Goal: Contribute content: Contribute content

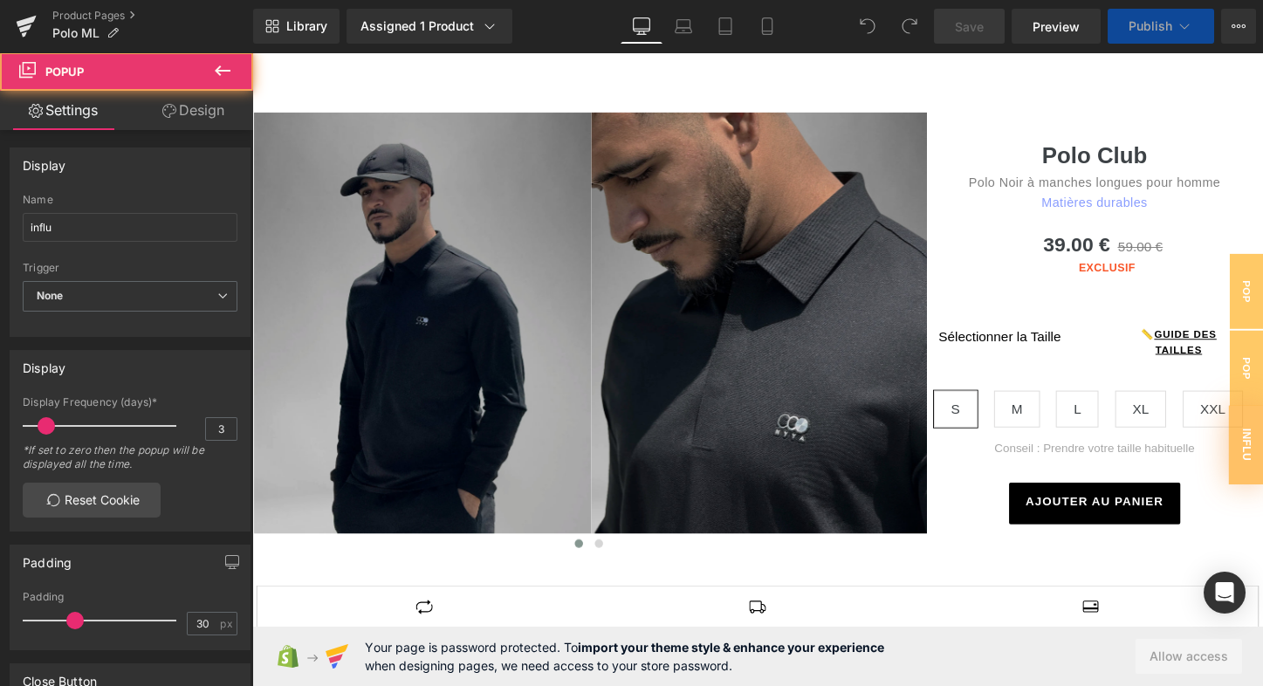
scroll to position [380, 0]
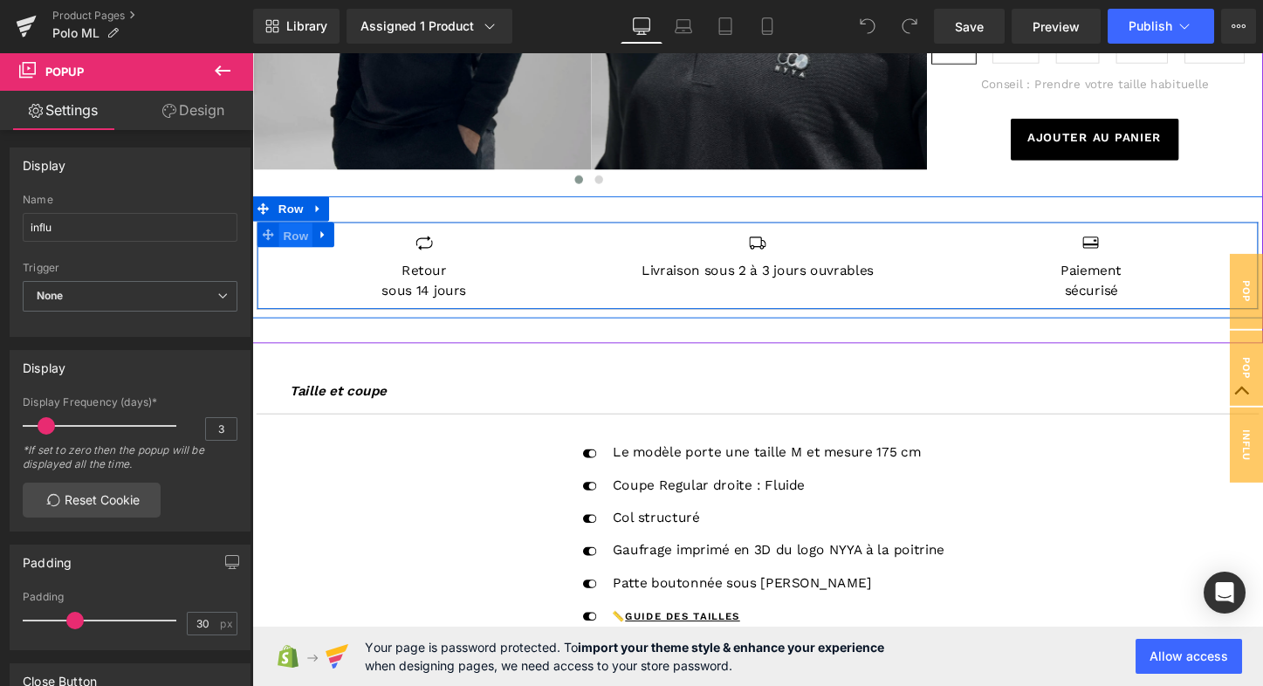
click at [291, 250] on span "Row" at bounding box center [297, 243] width 35 height 26
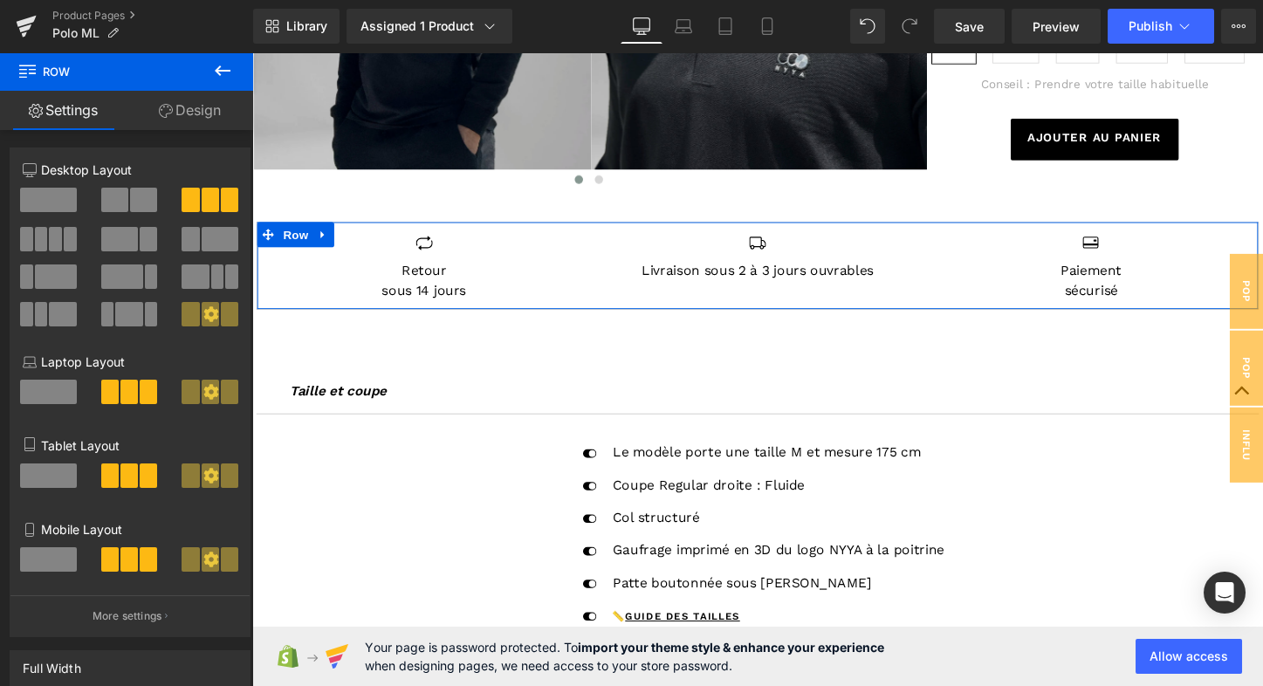
click at [194, 107] on link "Design" at bounding box center [190, 110] width 127 height 39
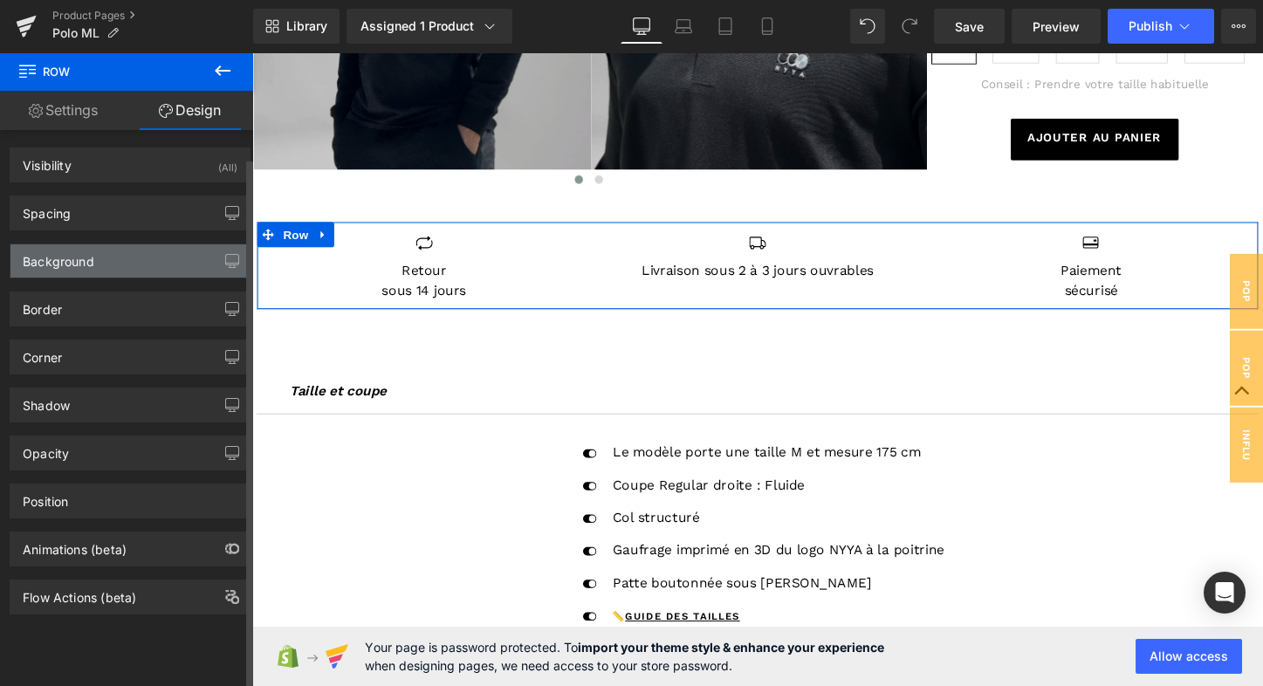
click at [62, 250] on div "Background" at bounding box center [59, 256] width 72 height 24
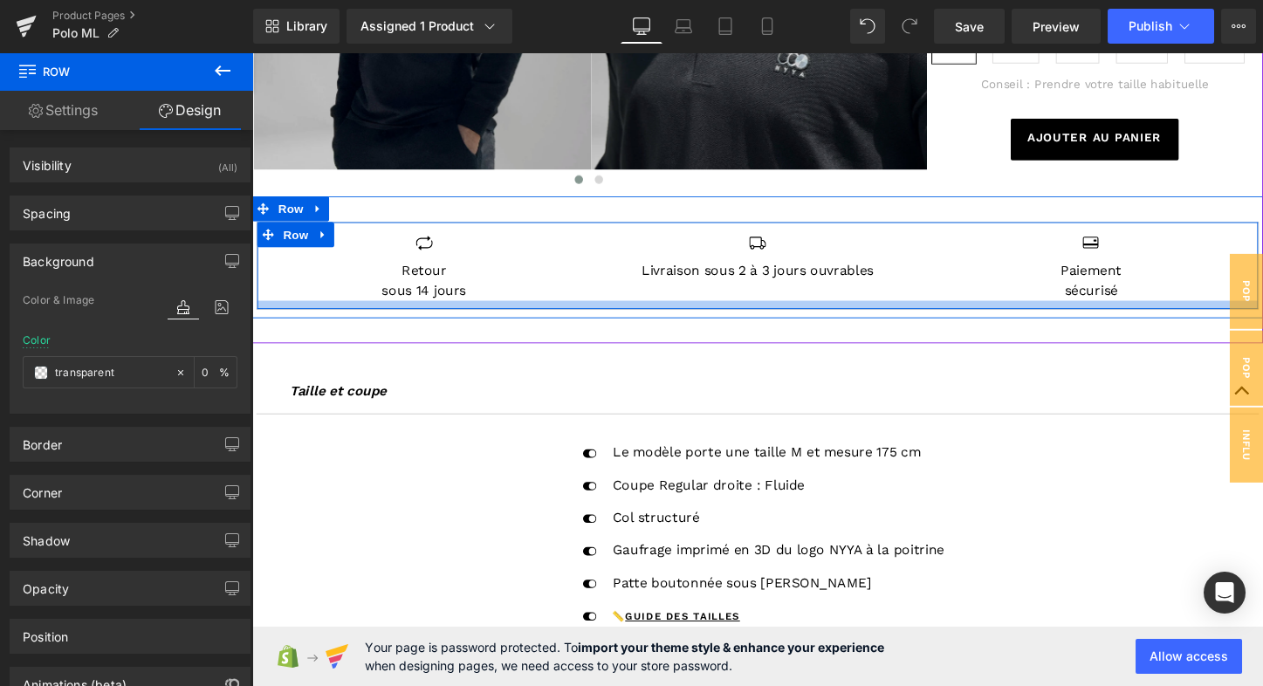
click at [795, 316] on div at bounding box center [779, 316] width 1045 height 9
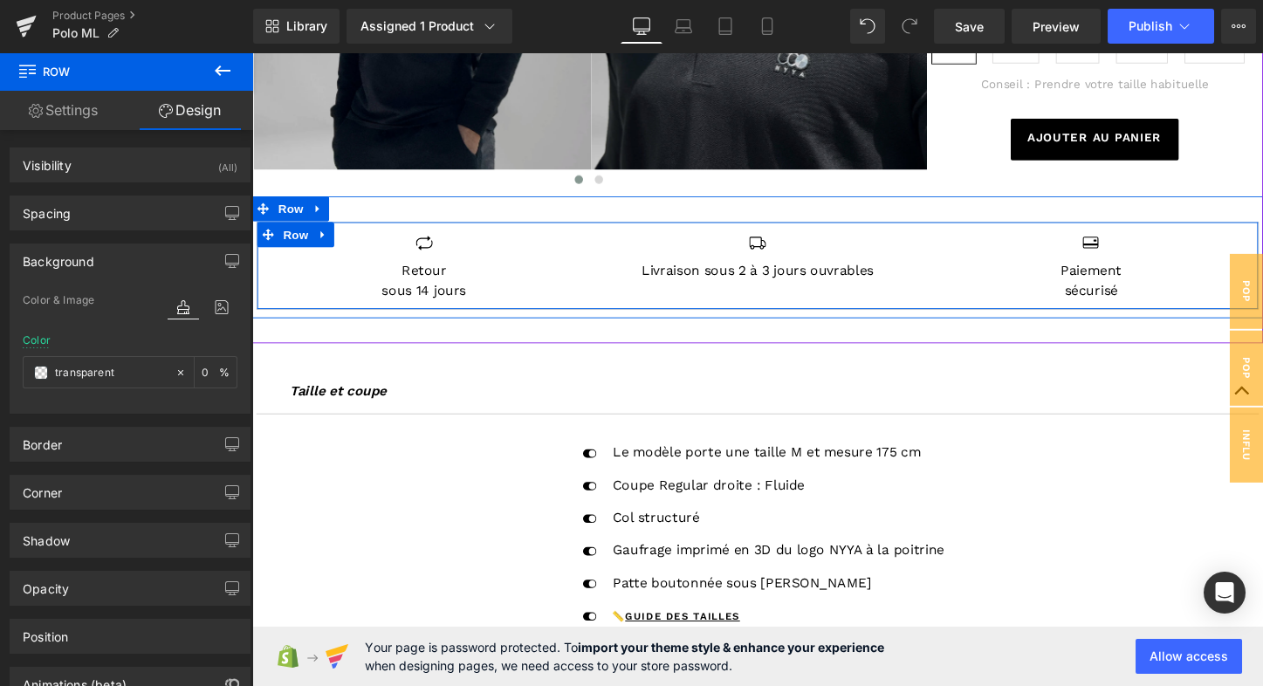
click at [798, 312] on div at bounding box center [779, 316] width 1045 height 9
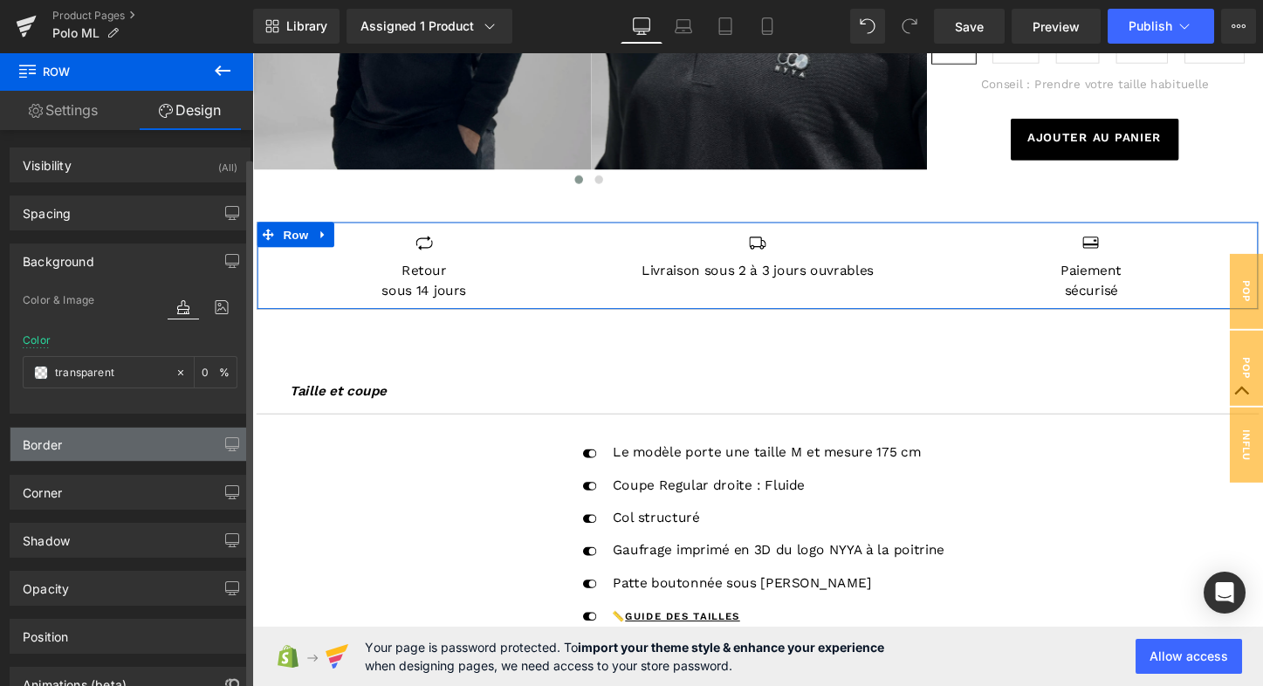
click at [83, 445] on div "Border" at bounding box center [129, 444] width 239 height 33
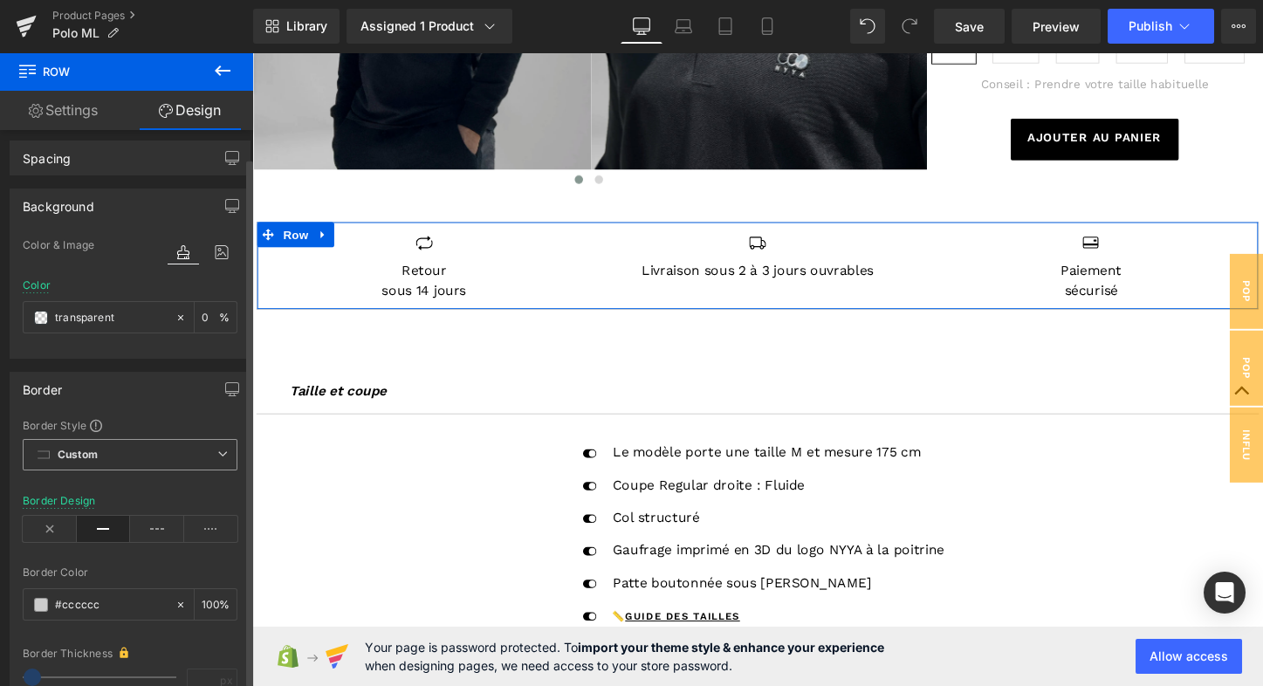
scroll to position [79, 0]
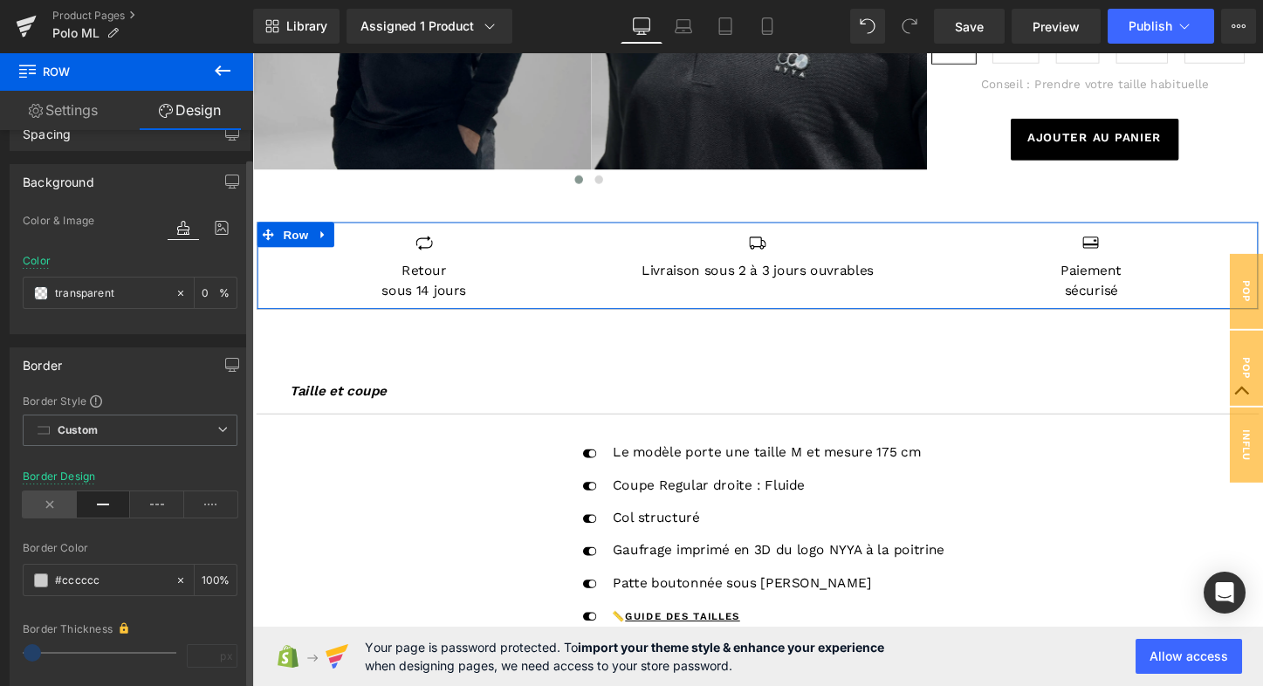
click at [51, 500] on icon at bounding box center [50, 504] width 54 height 26
click at [45, 295] on span at bounding box center [41, 293] width 14 height 14
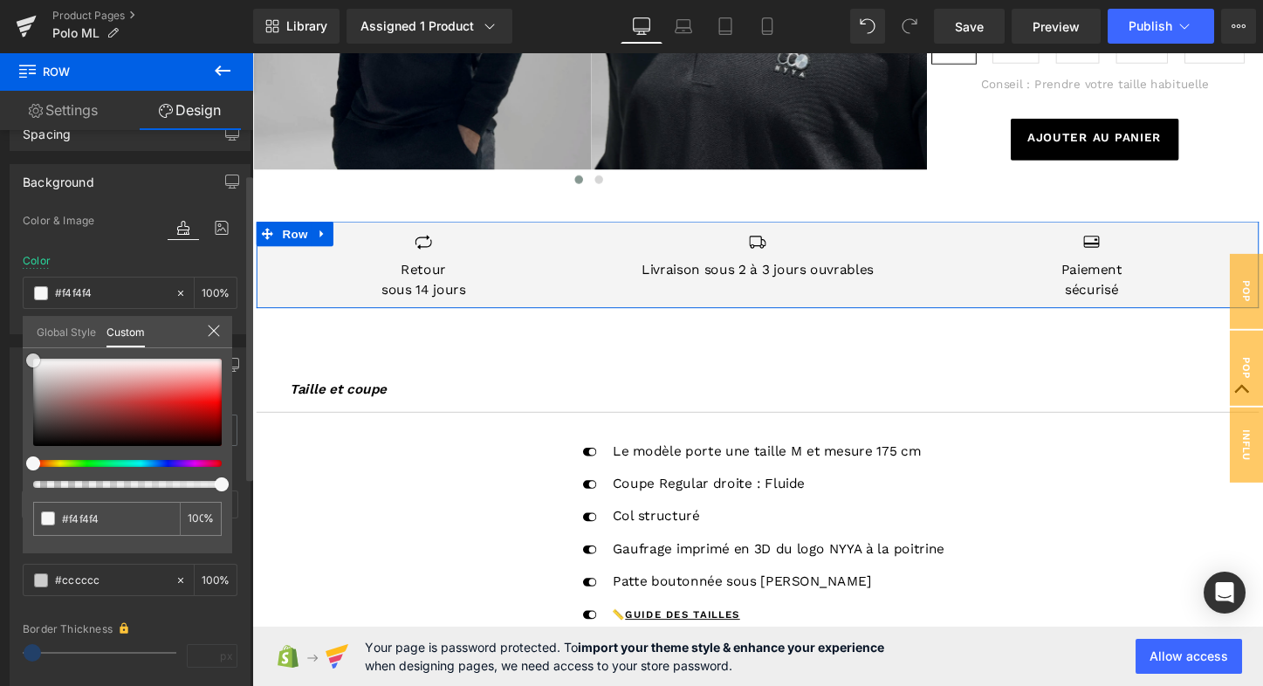
drag, startPoint x: 36, startPoint y: 377, endPoint x: 27, endPoint y: 360, distance: 18.7
click at [33, 360] on div at bounding box center [127, 402] width 188 height 87
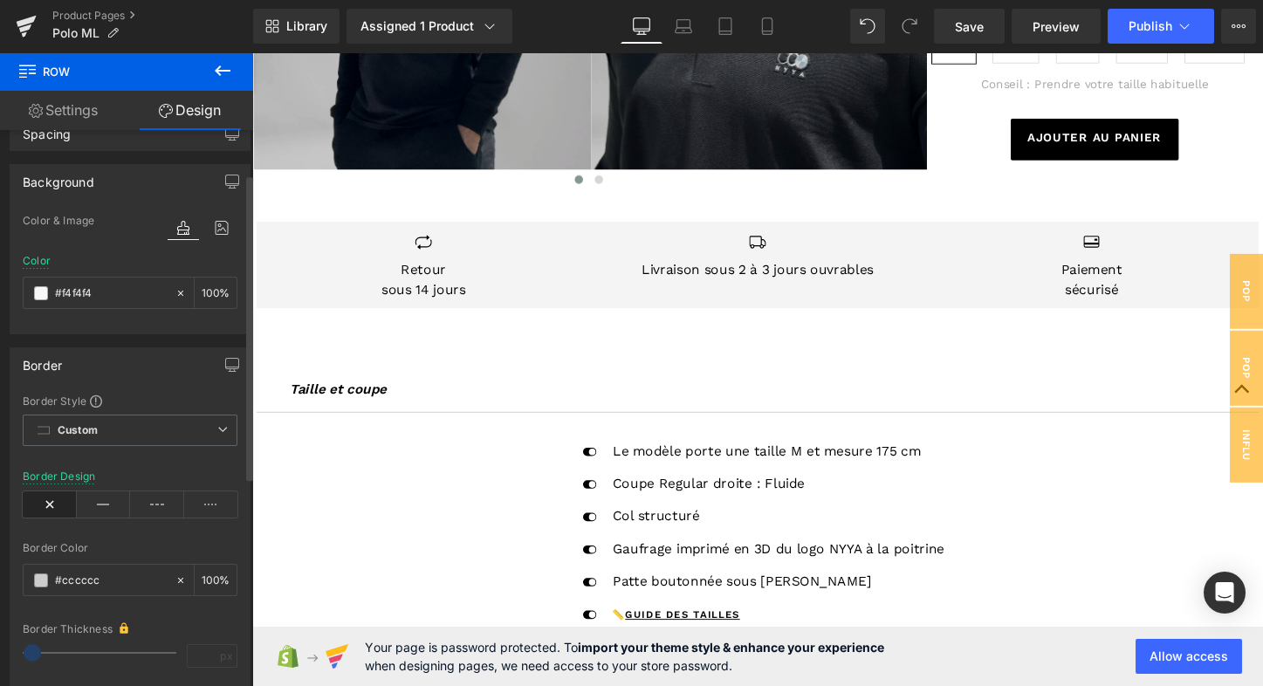
scroll to position [387, 0]
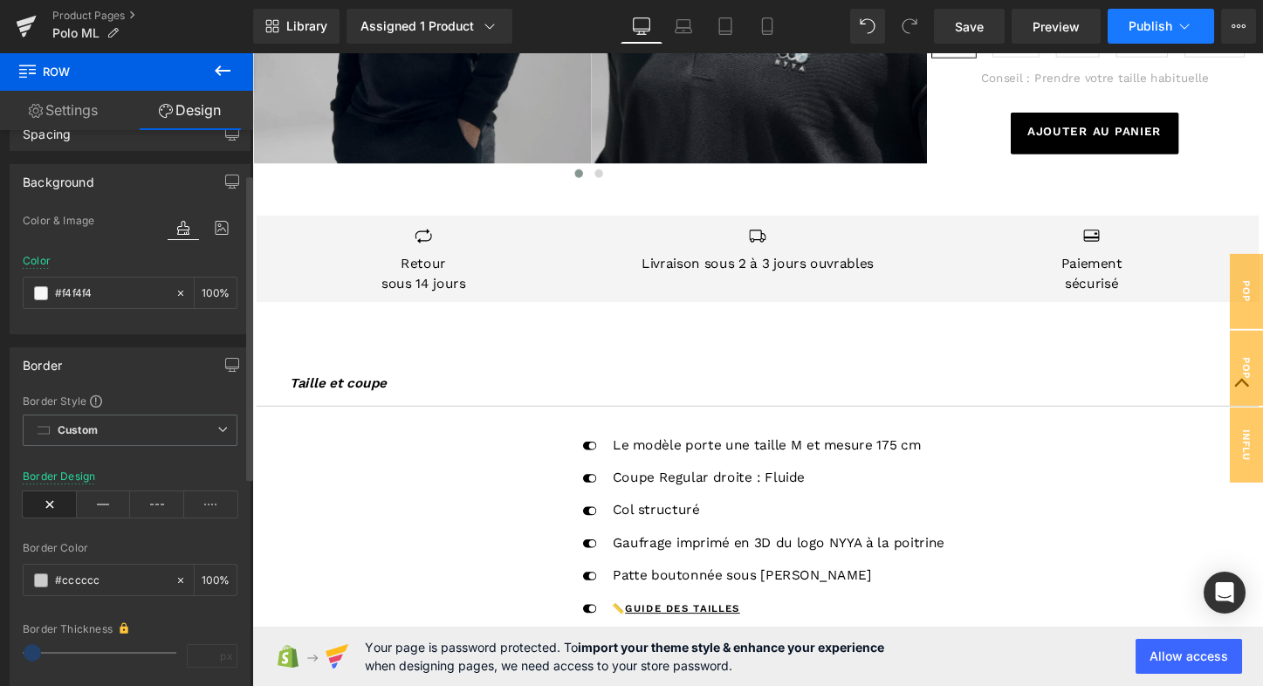
click at [1176, 31] on icon at bounding box center [1183, 25] width 17 height 17
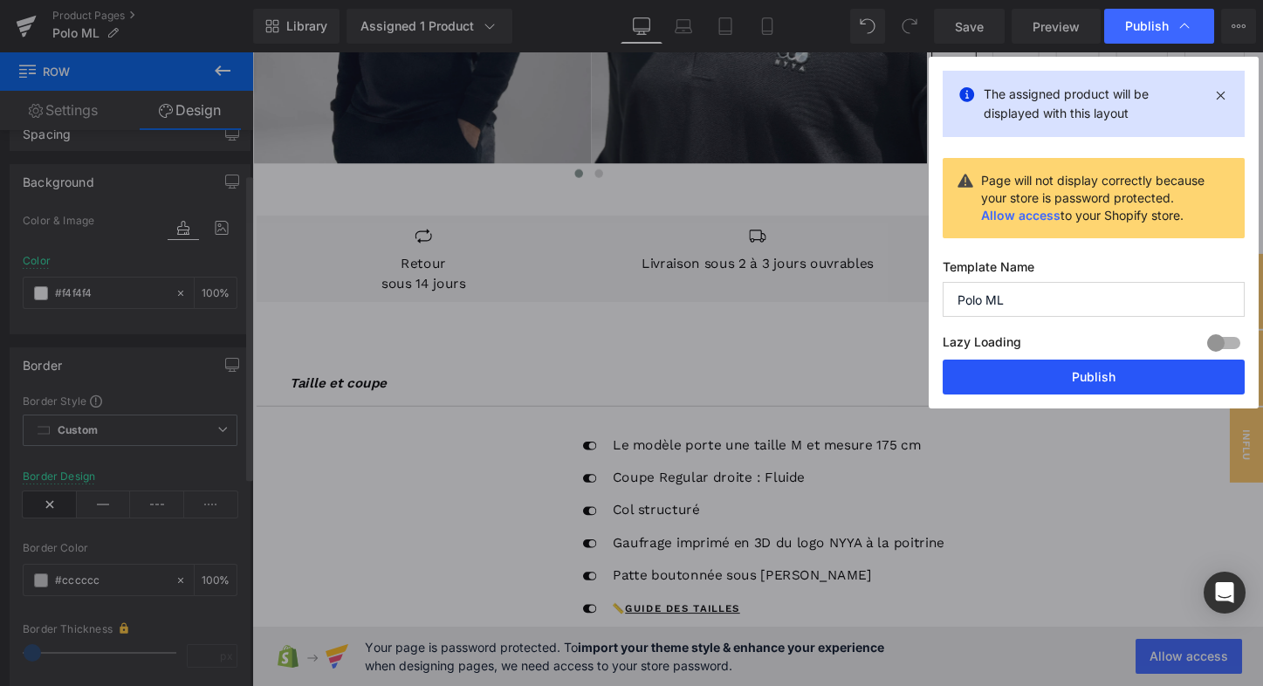
drag, startPoint x: 996, startPoint y: 368, endPoint x: 777, endPoint y: 191, distance: 281.7
click at [996, 368] on button "Publish" at bounding box center [1093, 377] width 302 height 35
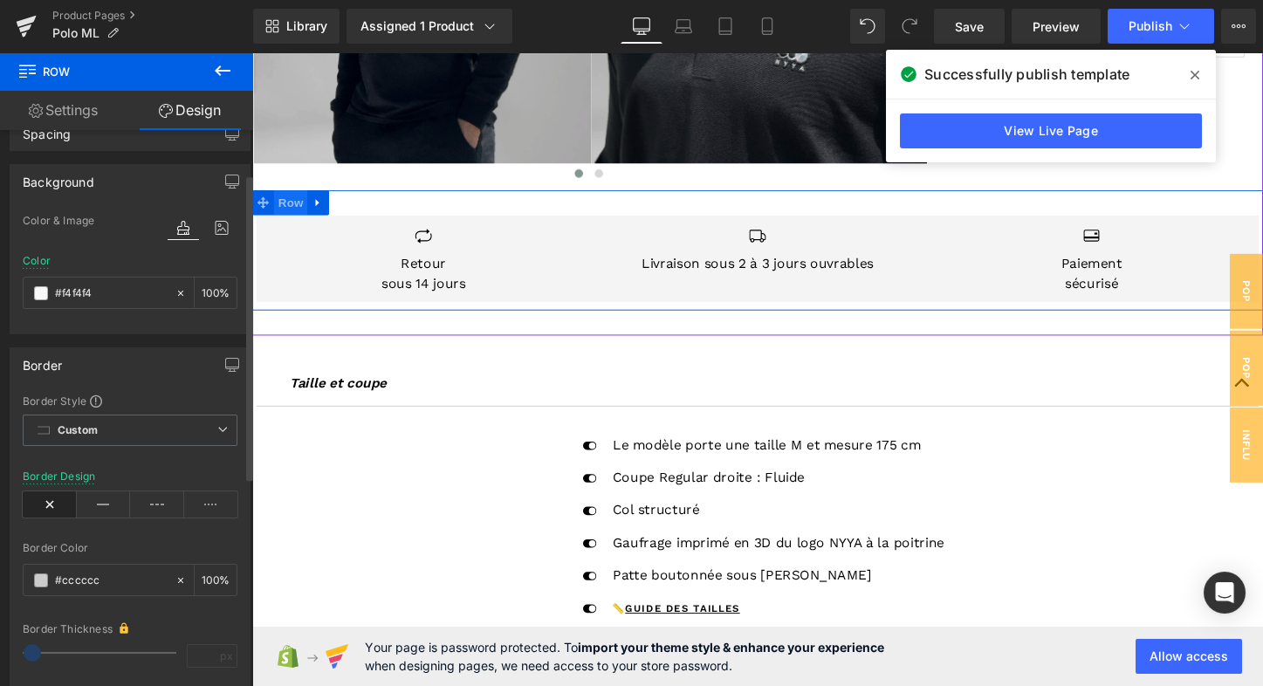
click at [287, 205] on span "Row" at bounding box center [292, 209] width 35 height 26
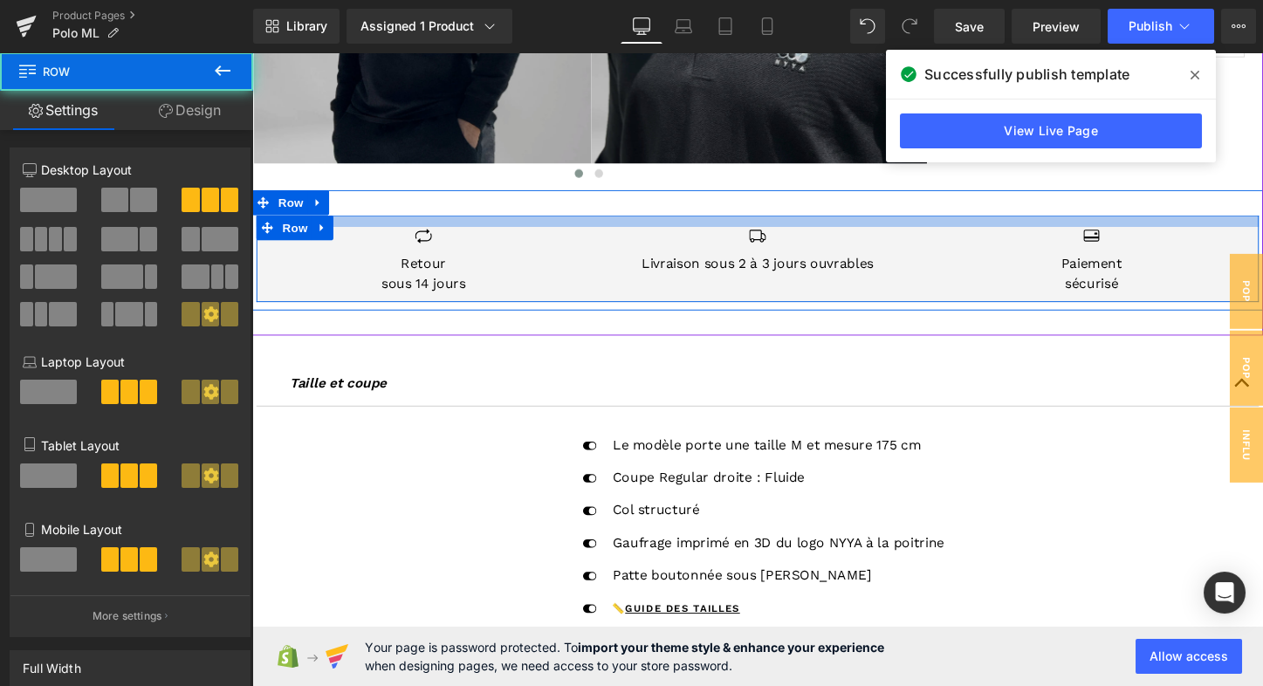
click at [392, 230] on div at bounding box center [780, 229] width 1047 height 12
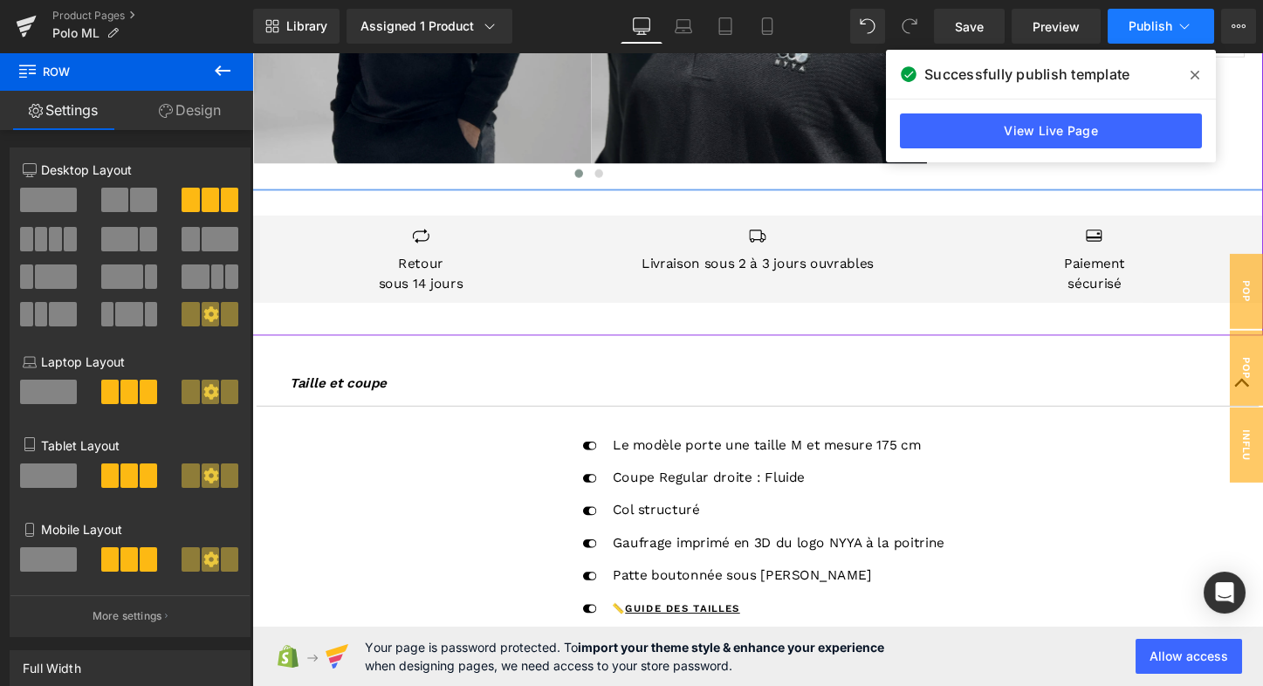
click at [1192, 23] on icon at bounding box center [1183, 25] width 17 height 17
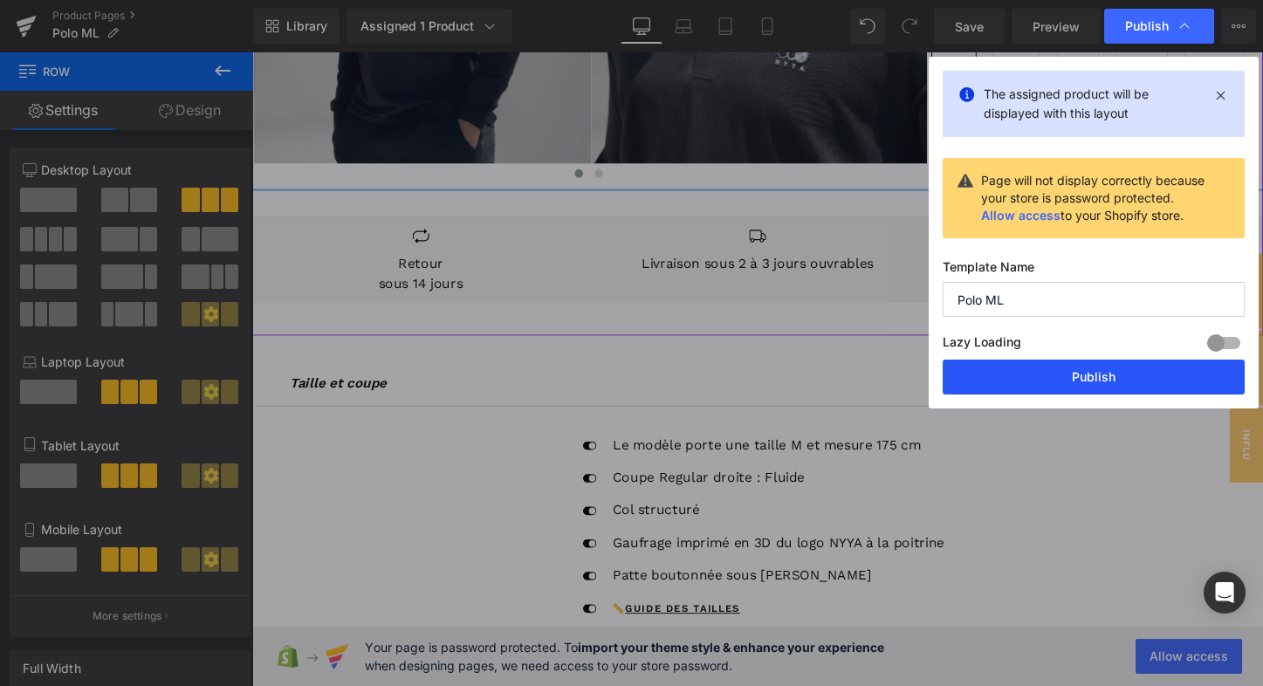
drag, startPoint x: 1038, startPoint y: 380, endPoint x: 821, endPoint y: 341, distance: 220.7
click at [1038, 380] on button "Publish" at bounding box center [1093, 377] width 302 height 35
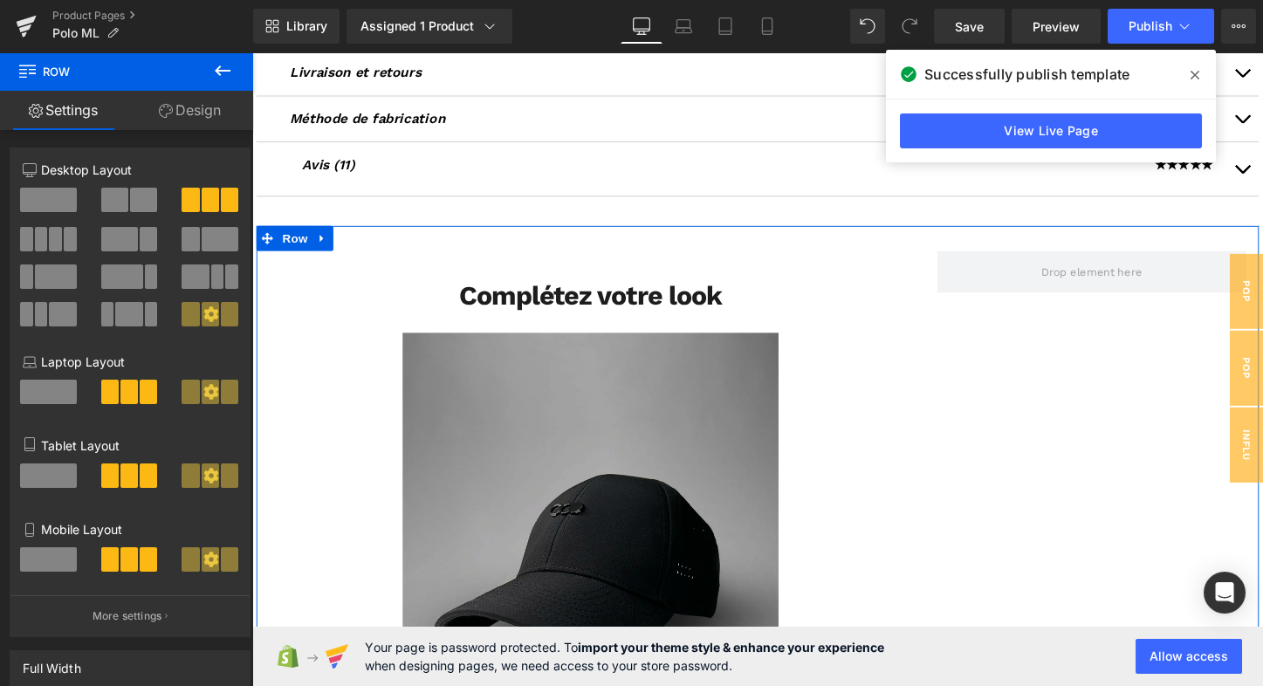
scroll to position [1129, 0]
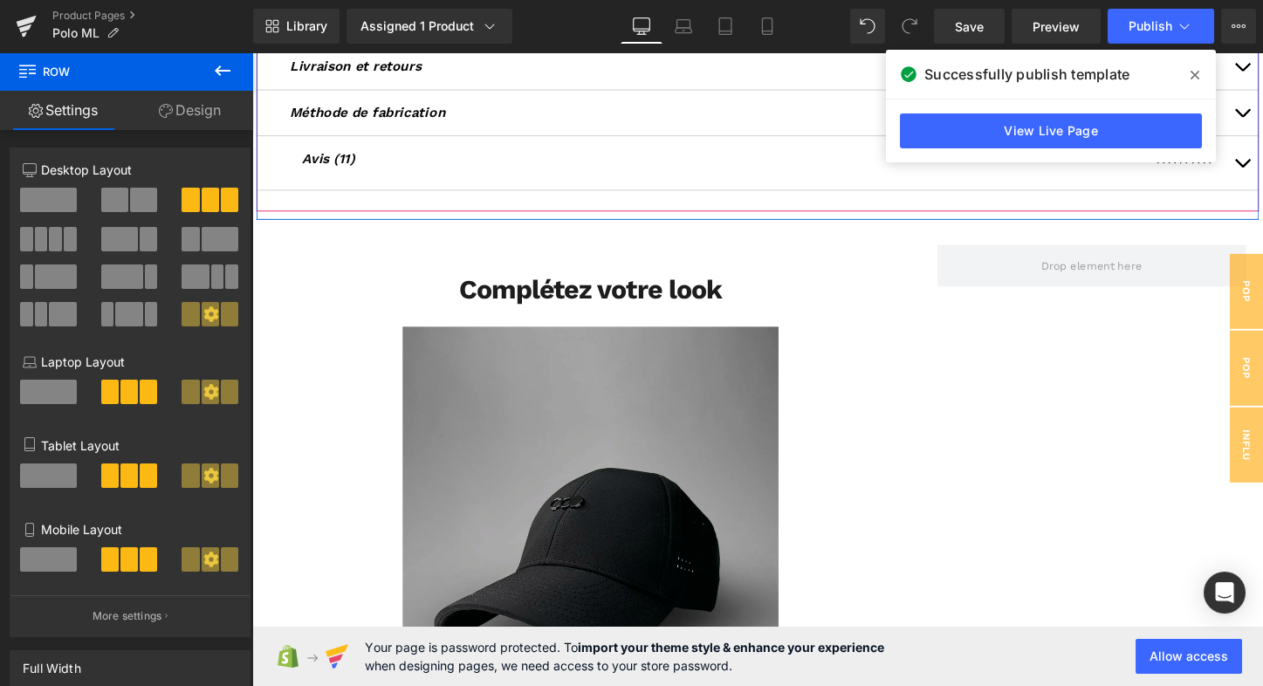
click at [1262, 172] on span "button" at bounding box center [1286, 172] width 0 height 0
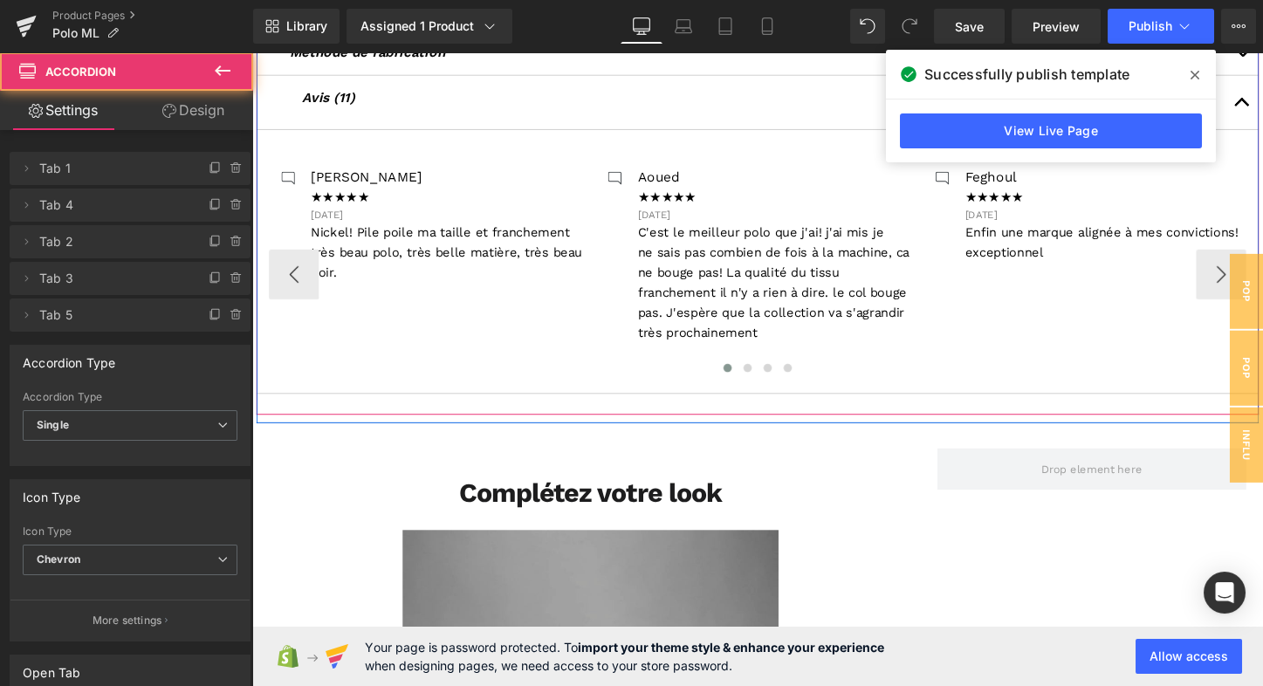
scroll to position [817, 0]
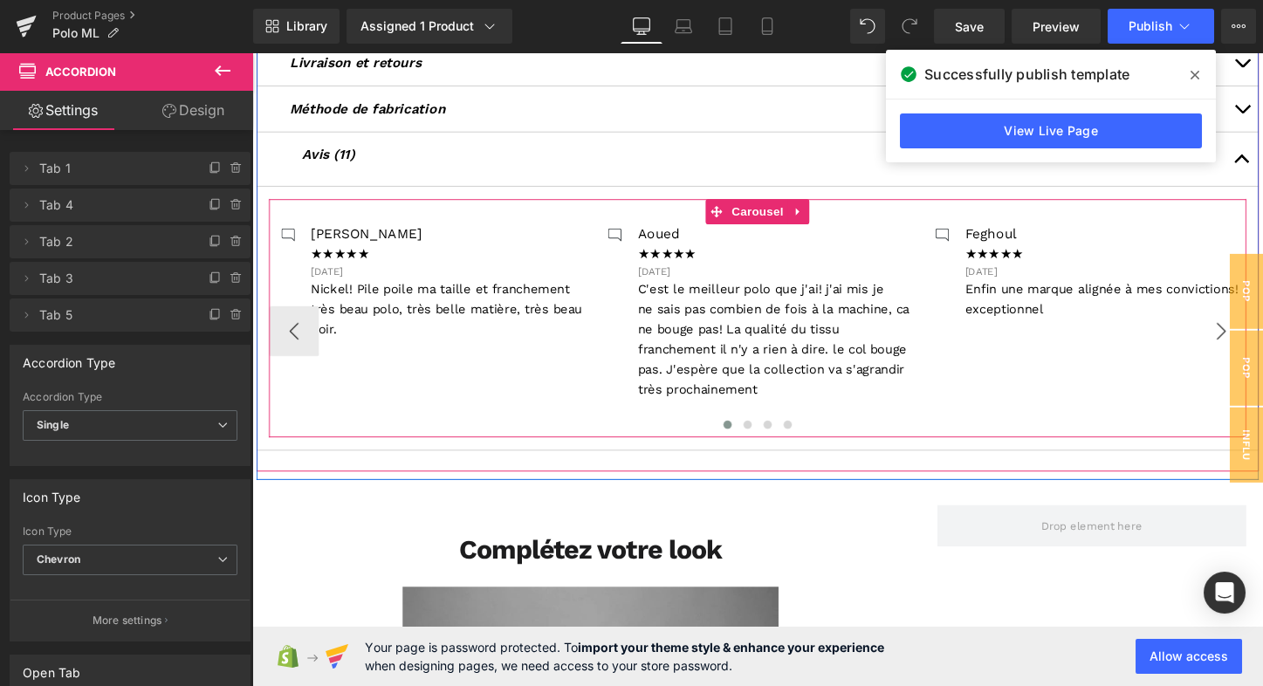
click at [1251, 349] on button "›" at bounding box center [1264, 344] width 52 height 52
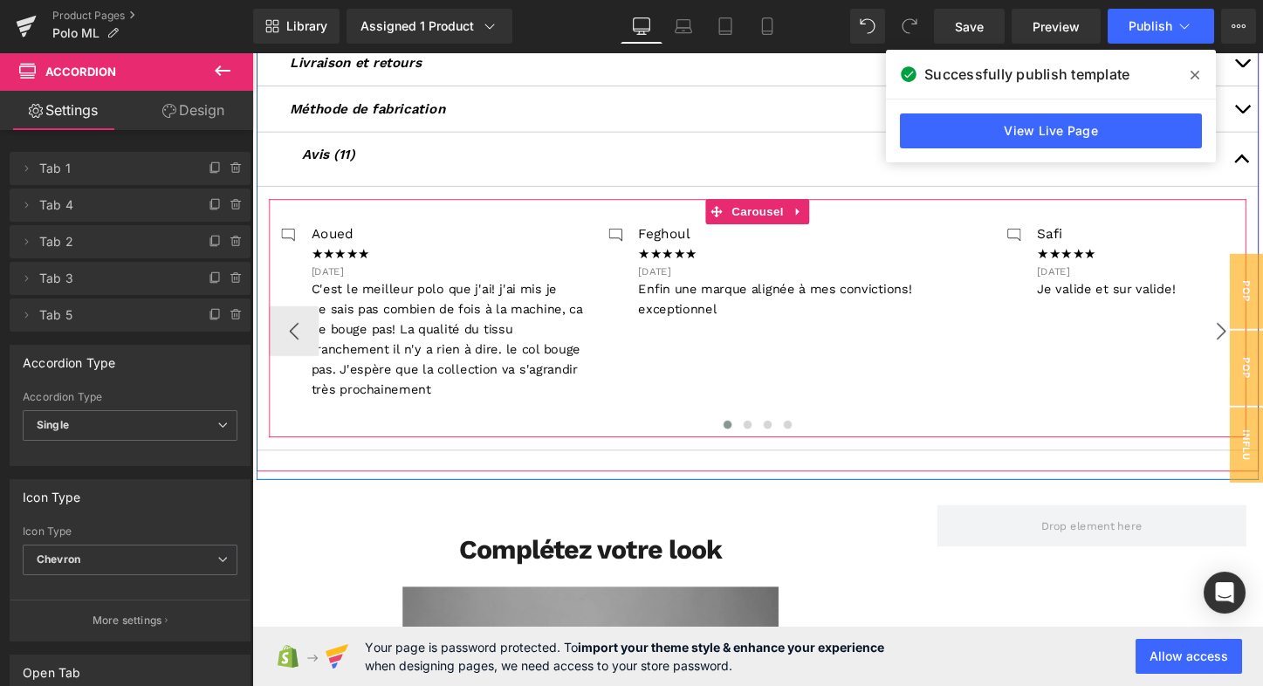
click at [1257, 342] on button "›" at bounding box center [1264, 344] width 52 height 52
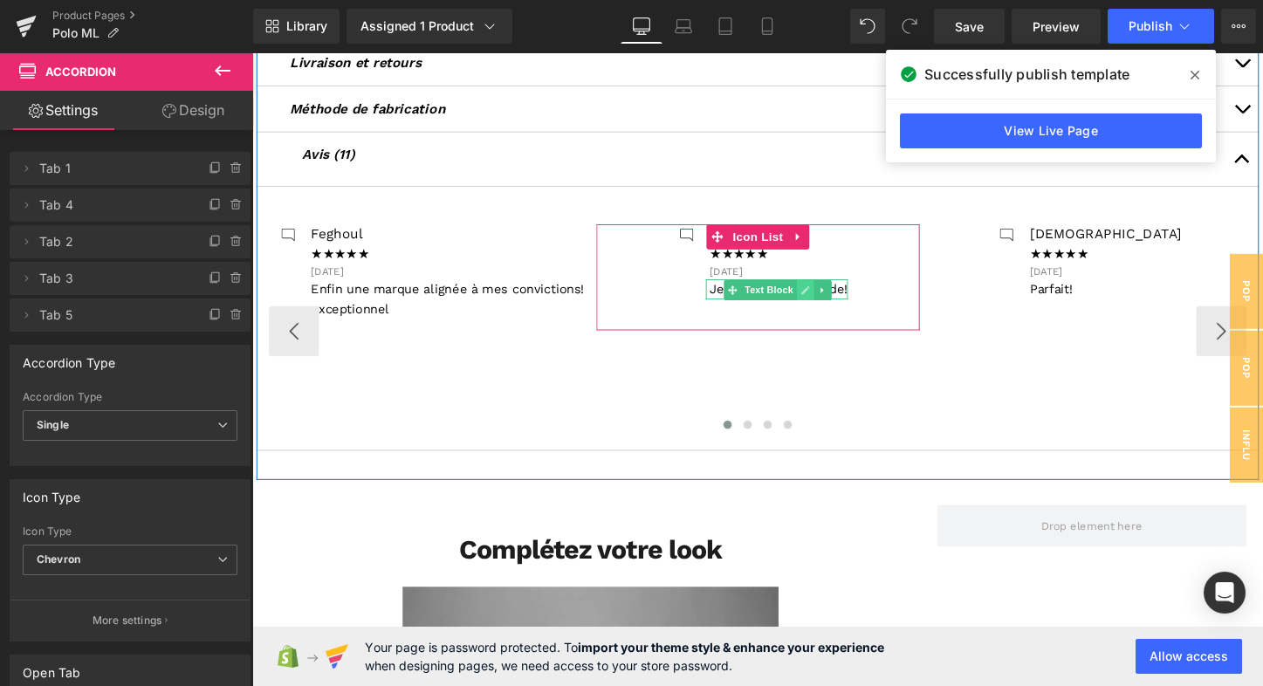
click at [827, 296] on icon at bounding box center [830, 301] width 10 height 10
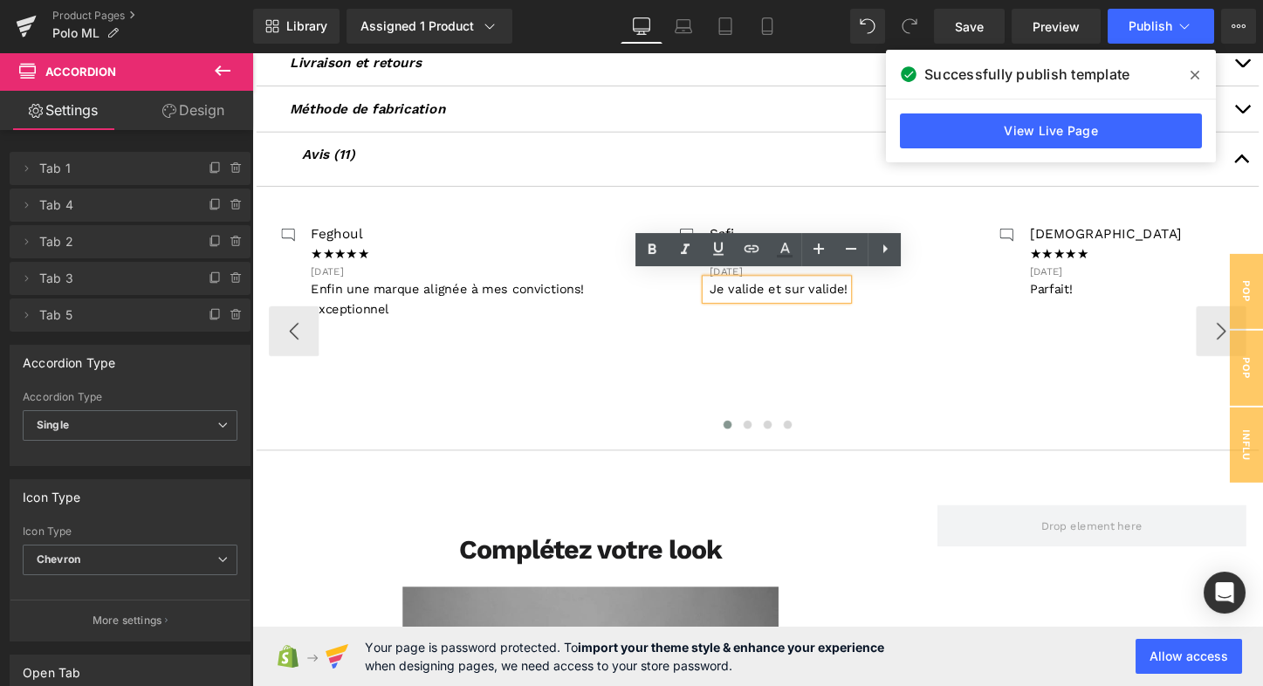
click at [794, 296] on span "Je valide et sur valide!" at bounding box center [802, 300] width 144 height 16
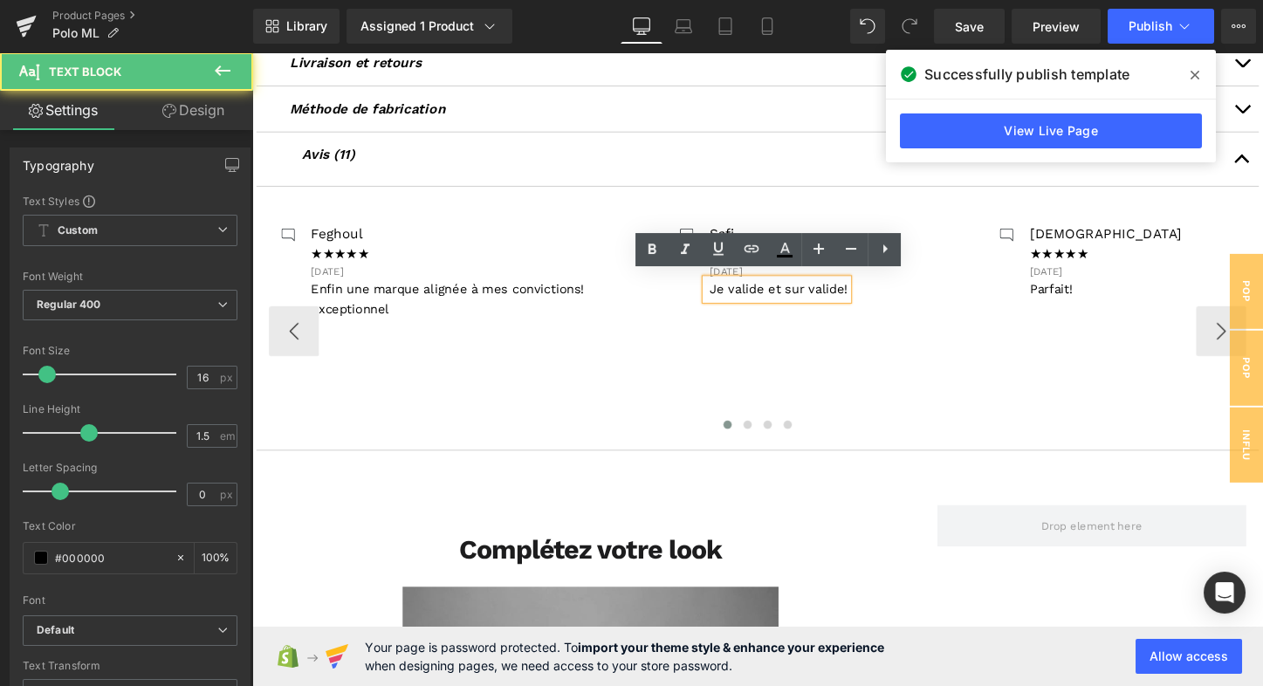
click at [780, 296] on span "Je valide et sur valide!" at bounding box center [802, 300] width 144 height 16
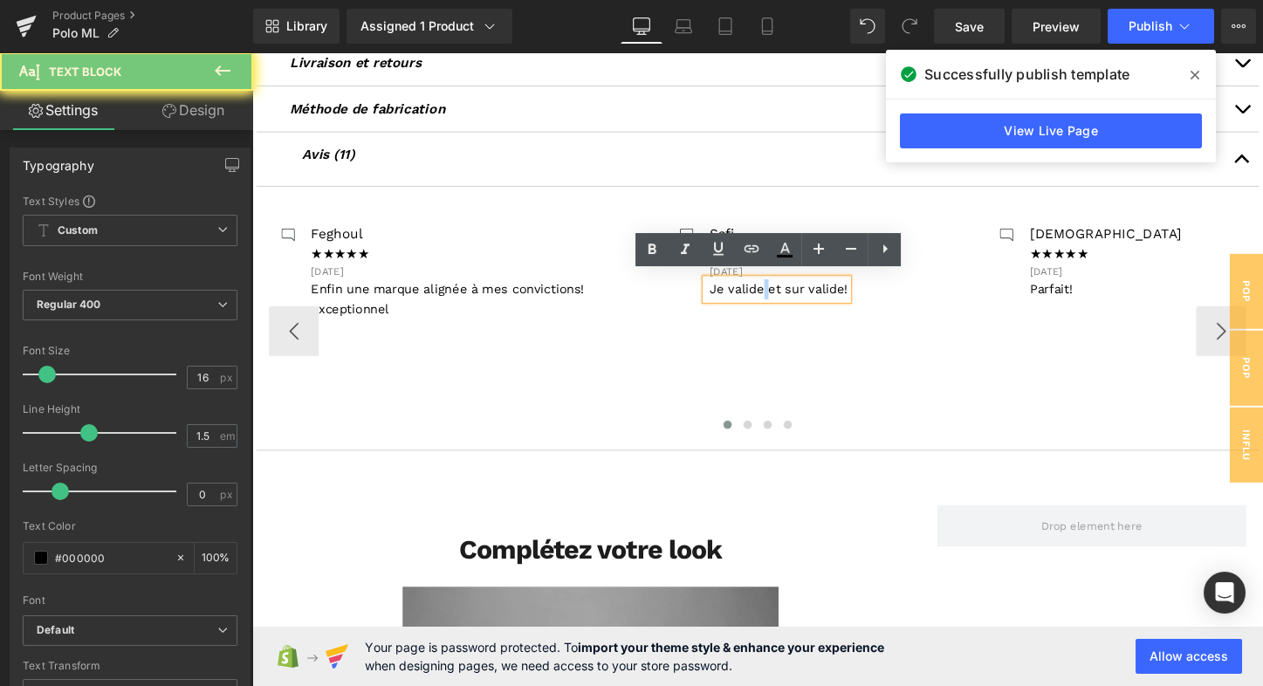
click at [780, 296] on span "Je valide et sur valide!" at bounding box center [802, 300] width 144 height 16
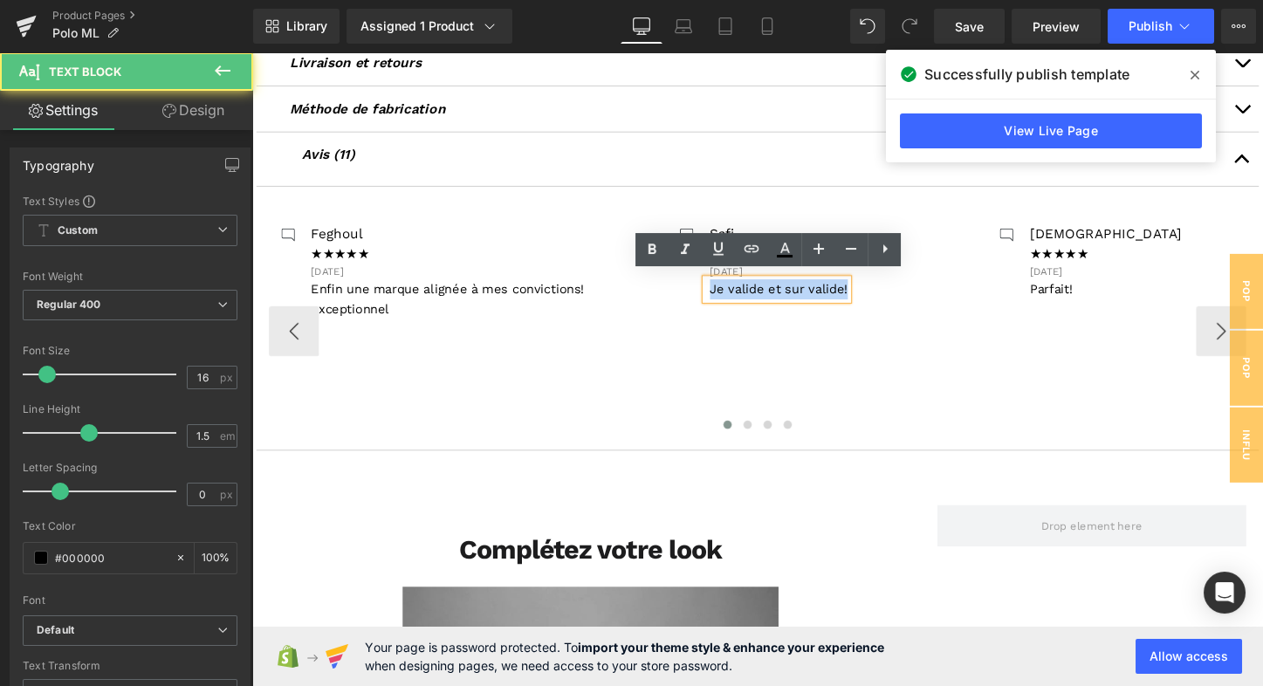
click at [780, 296] on span "Je valide et sur valide!" at bounding box center [802, 300] width 144 height 16
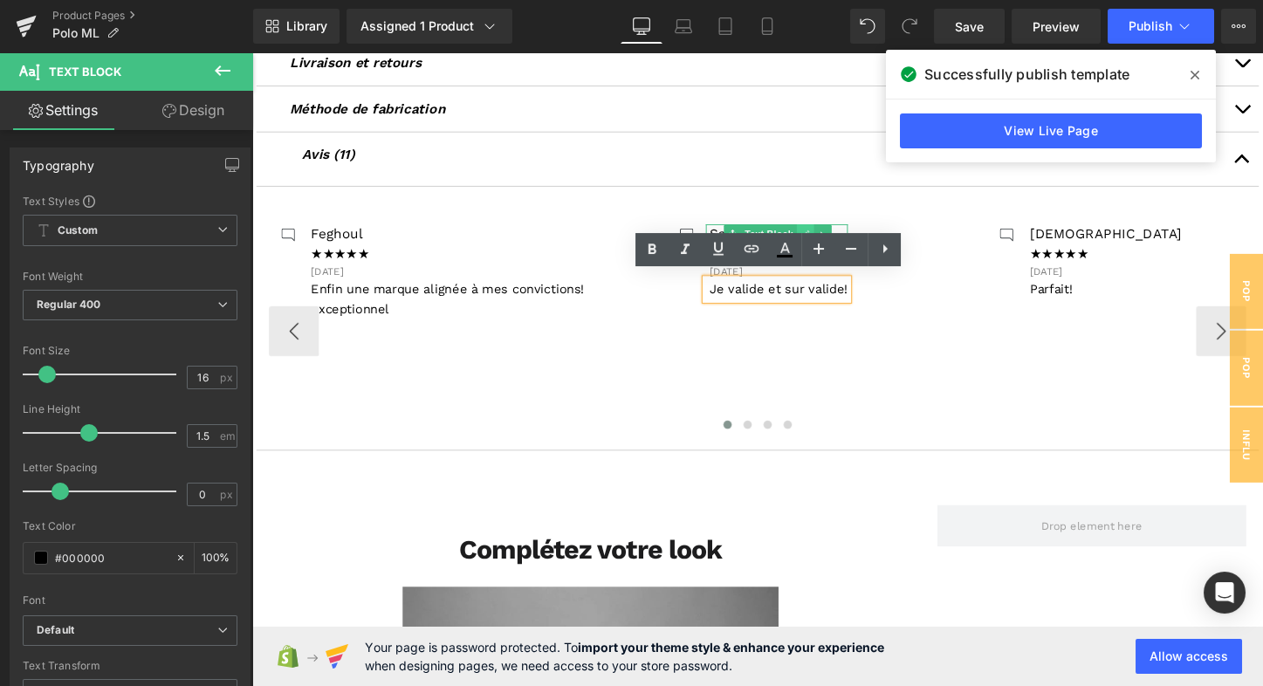
click at [829, 232] on link at bounding box center [830, 242] width 18 height 21
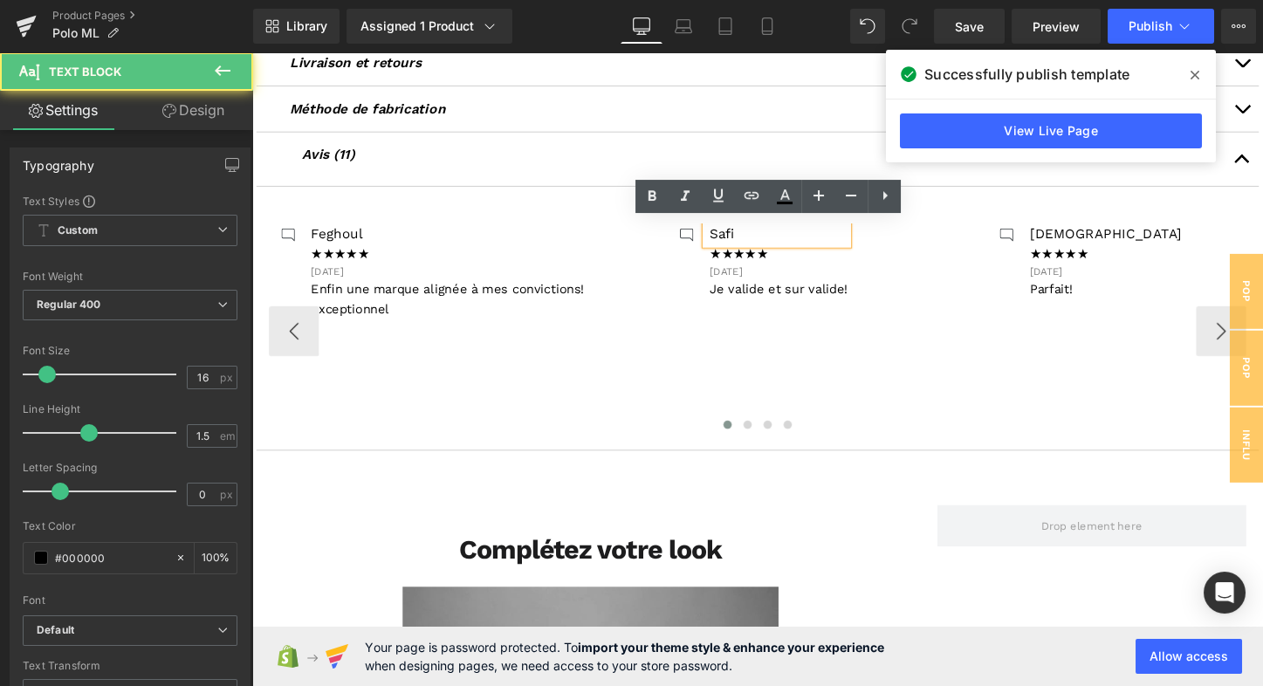
click at [765, 240] on p "Safi" at bounding box center [802, 242] width 144 height 21
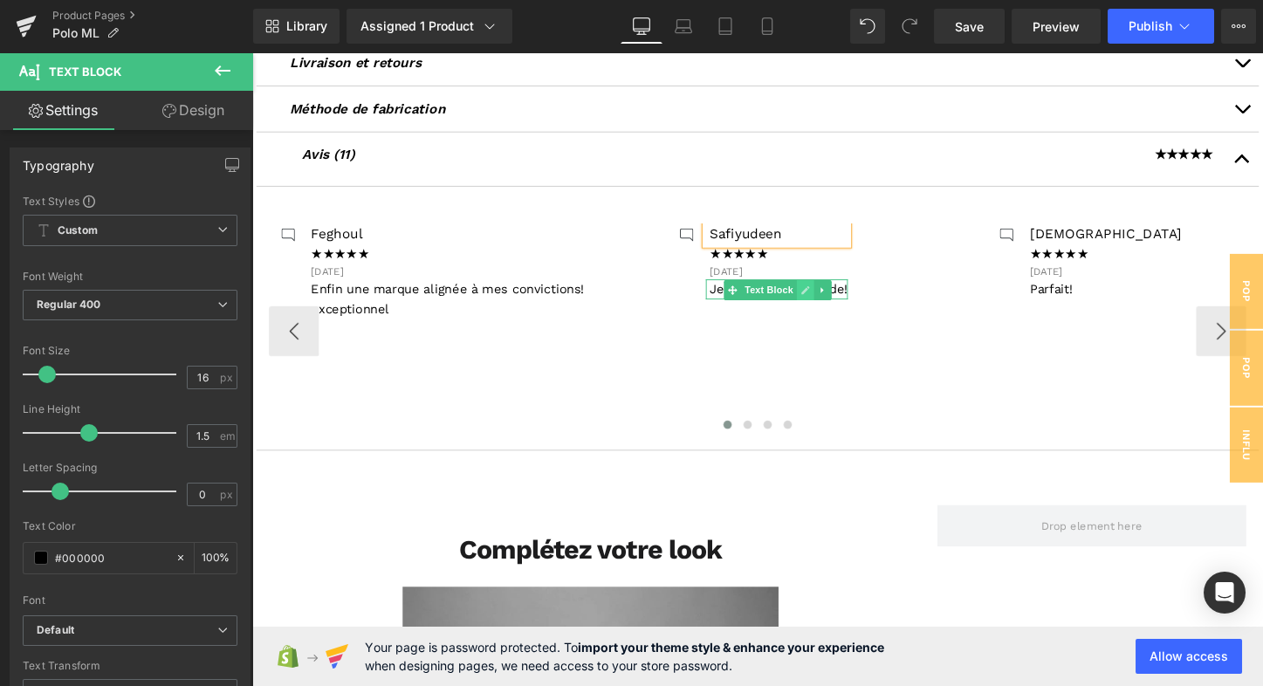
click at [828, 296] on icon at bounding box center [830, 301] width 10 height 10
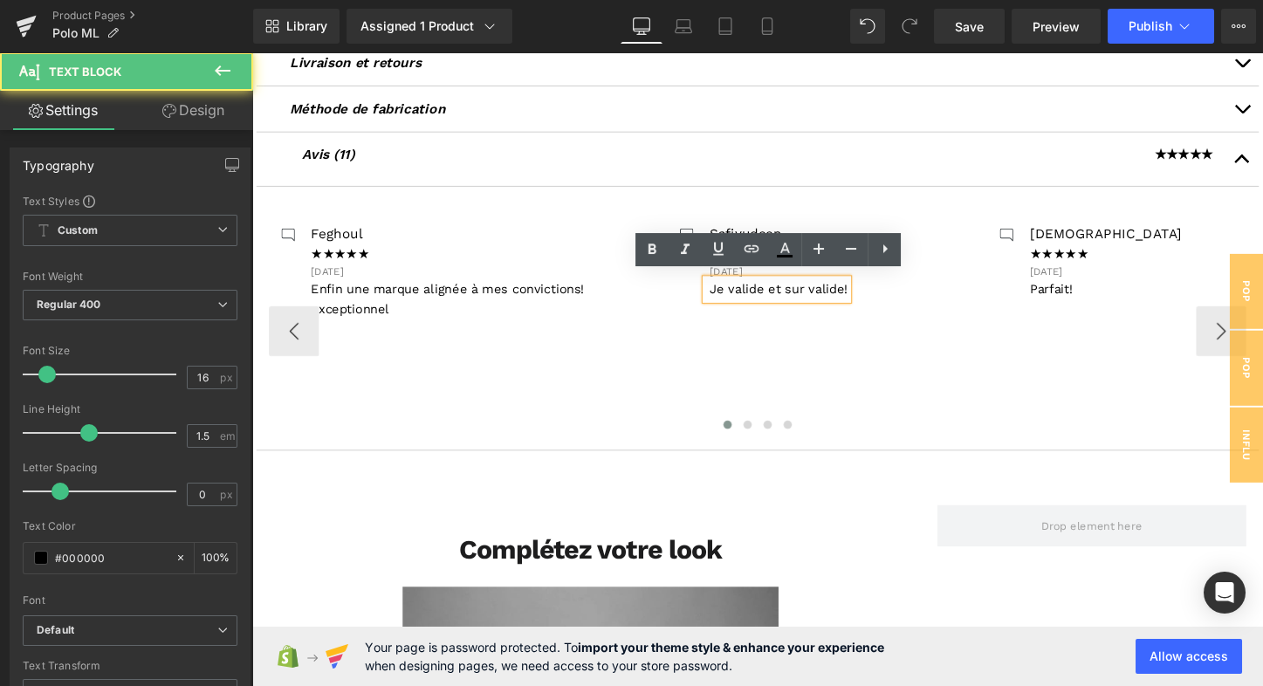
click at [807, 296] on span "Je valide et sur valide!" at bounding box center [802, 300] width 144 height 16
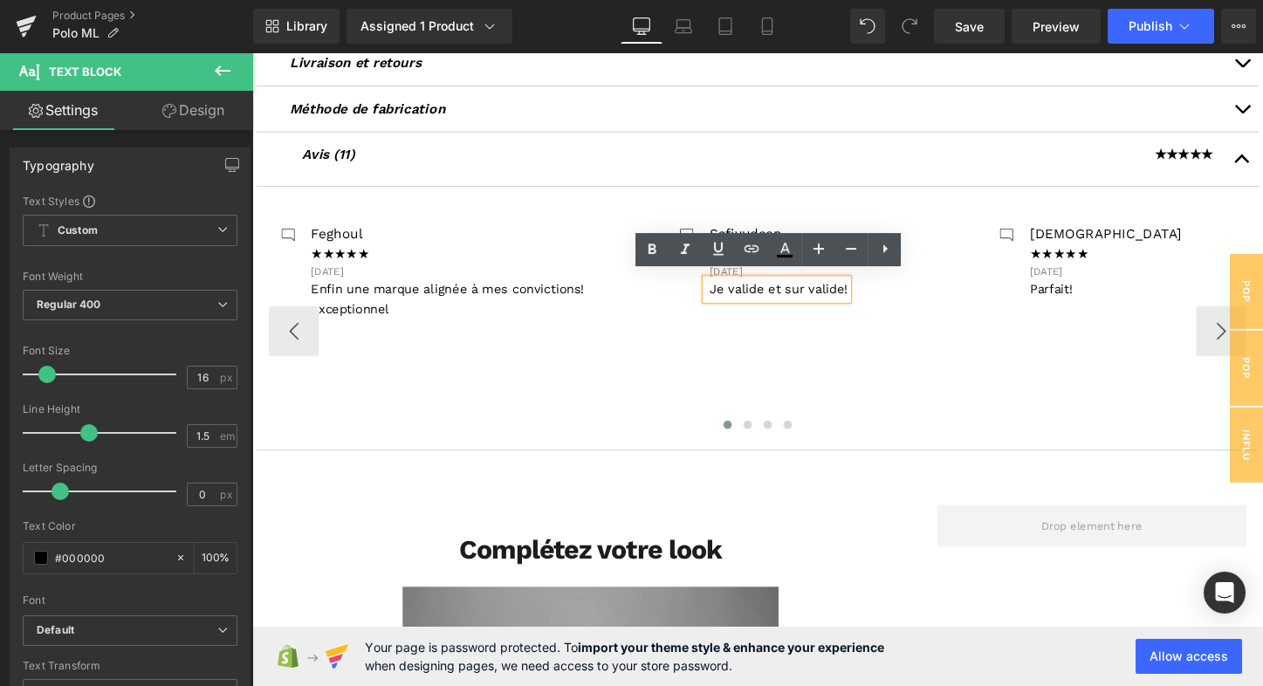
click at [776, 298] on span "Je valide et sur valide!" at bounding box center [802, 300] width 144 height 16
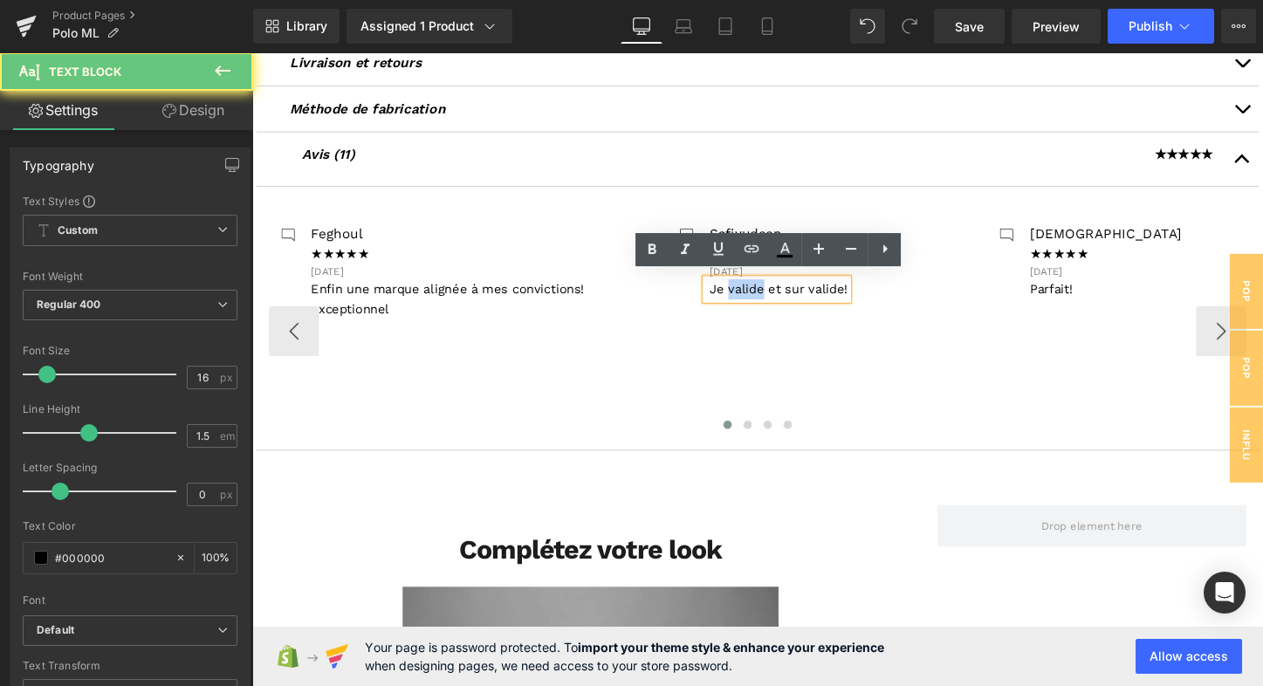
click at [776, 298] on span "Je valide et sur valide!" at bounding box center [802, 300] width 144 height 16
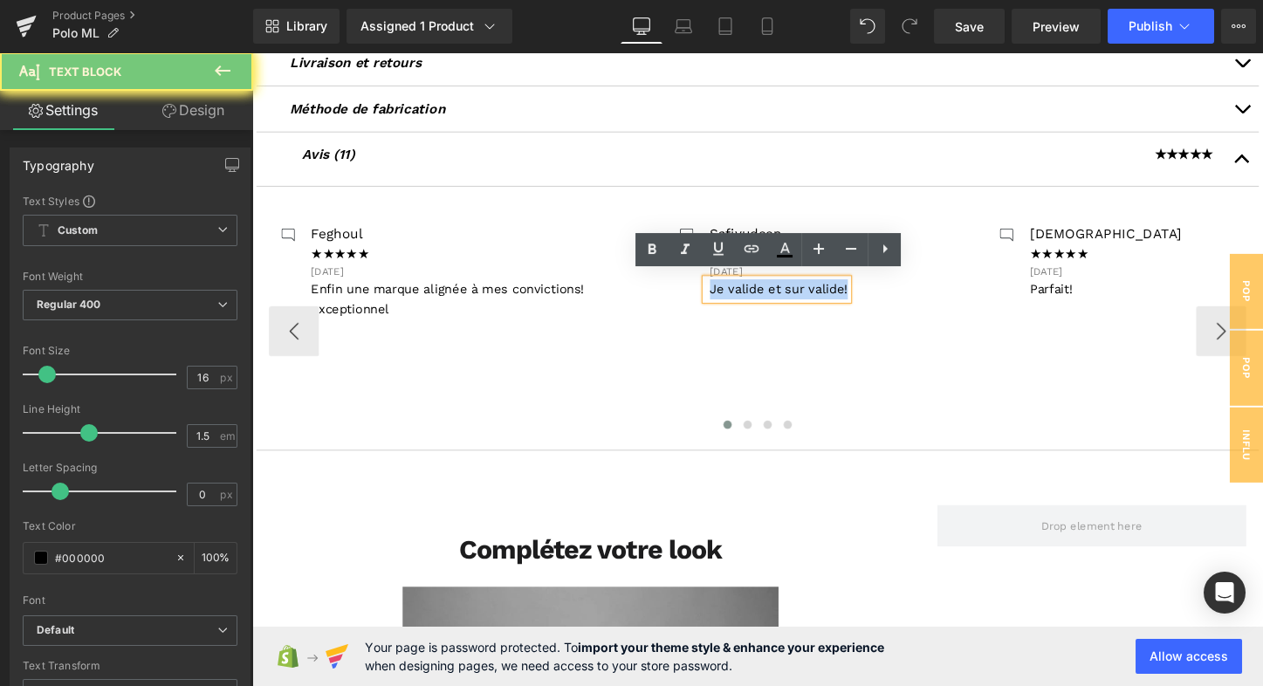
click at [776, 298] on span "Je valide et sur valide!" at bounding box center [802, 300] width 144 height 16
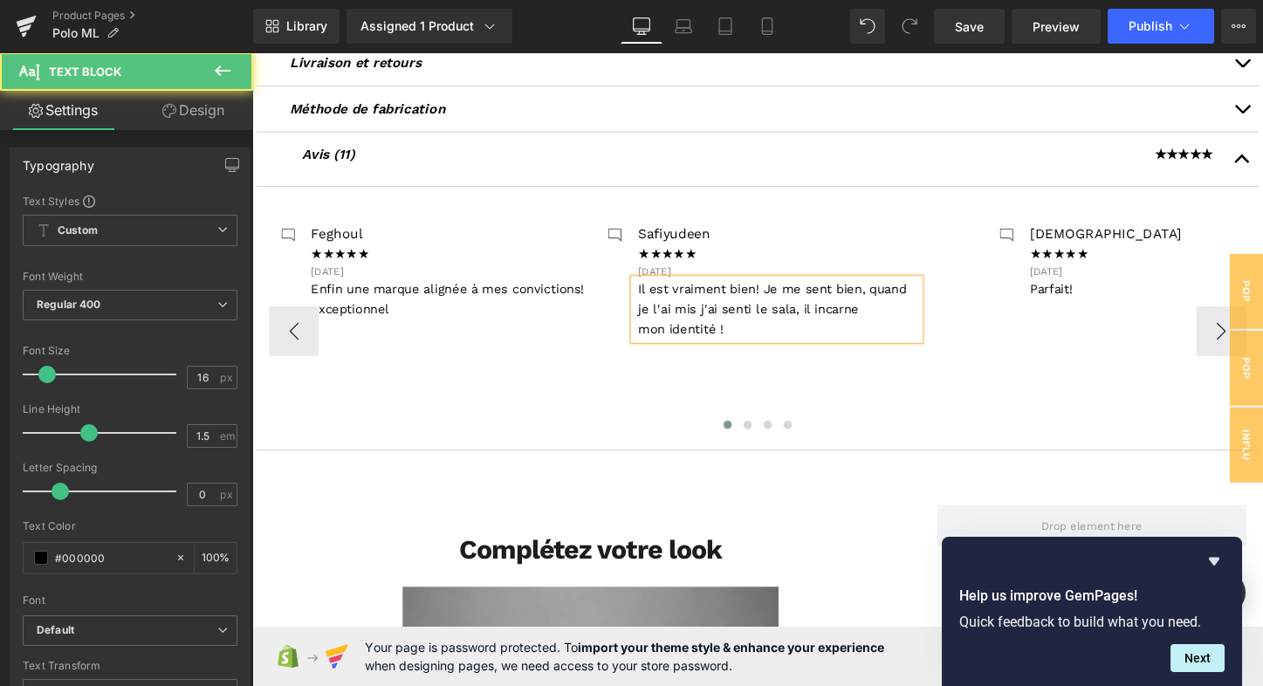
click at [814, 318] on span "Il est vraiment bien! Je me sent bien, quand je l'ai mis j'ai senti le sala, il…" at bounding box center [795, 321] width 280 height 58
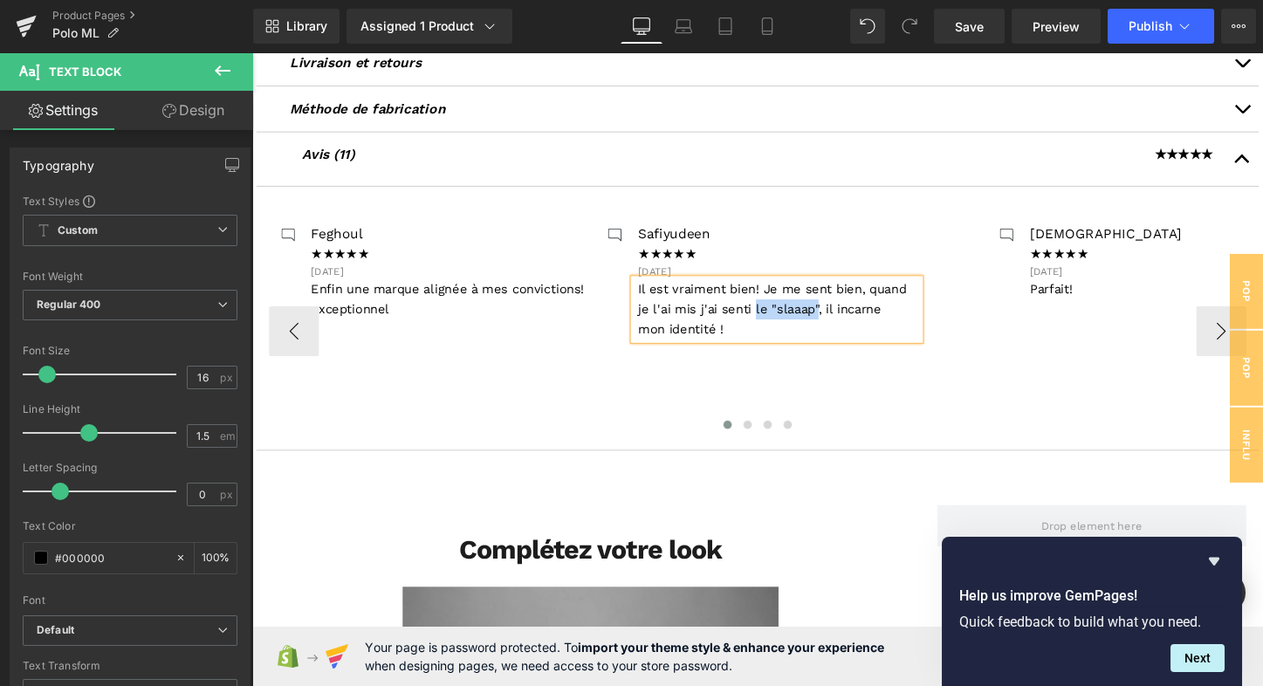
drag, startPoint x: 773, startPoint y: 315, endPoint x: 839, endPoint y: 315, distance: 65.4
click at [839, 315] on span "Il est vraiment bien! Je me sent bien, quand je l'ai mis j'ai senti le "slaaap"…" at bounding box center [795, 321] width 280 height 58
click at [1248, 334] on button "›" at bounding box center [1264, 344] width 52 height 52
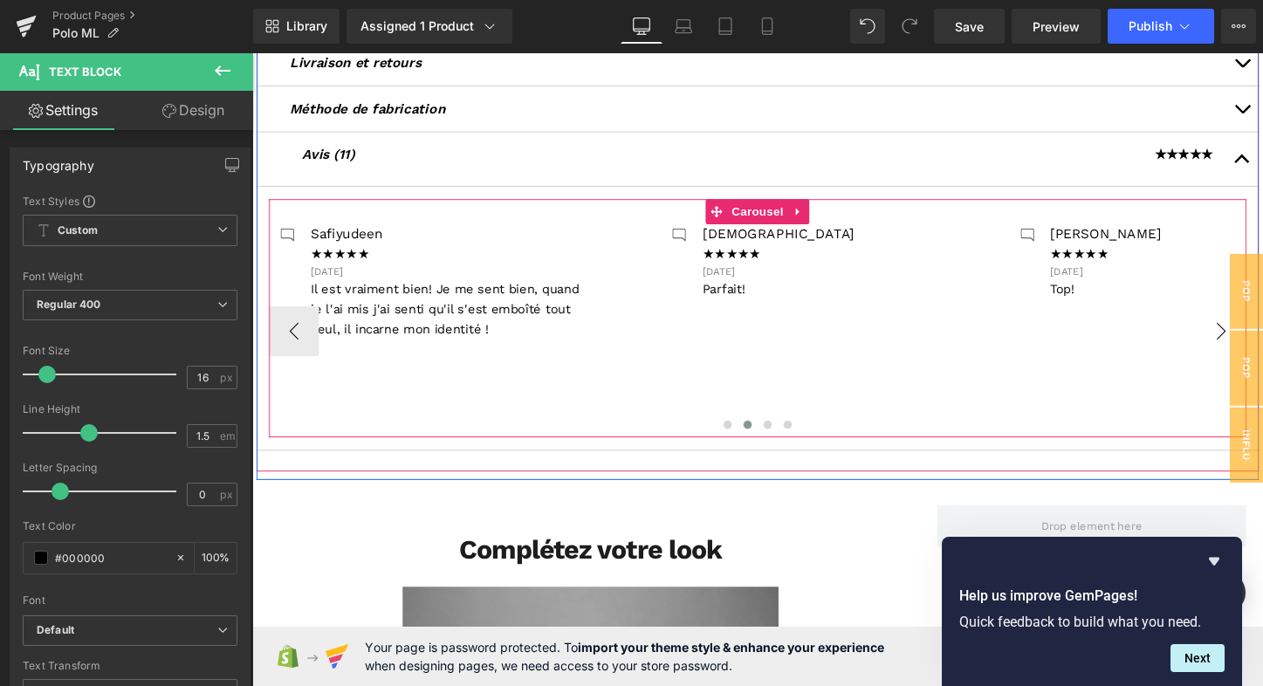
click at [1258, 335] on button "›" at bounding box center [1264, 344] width 52 height 52
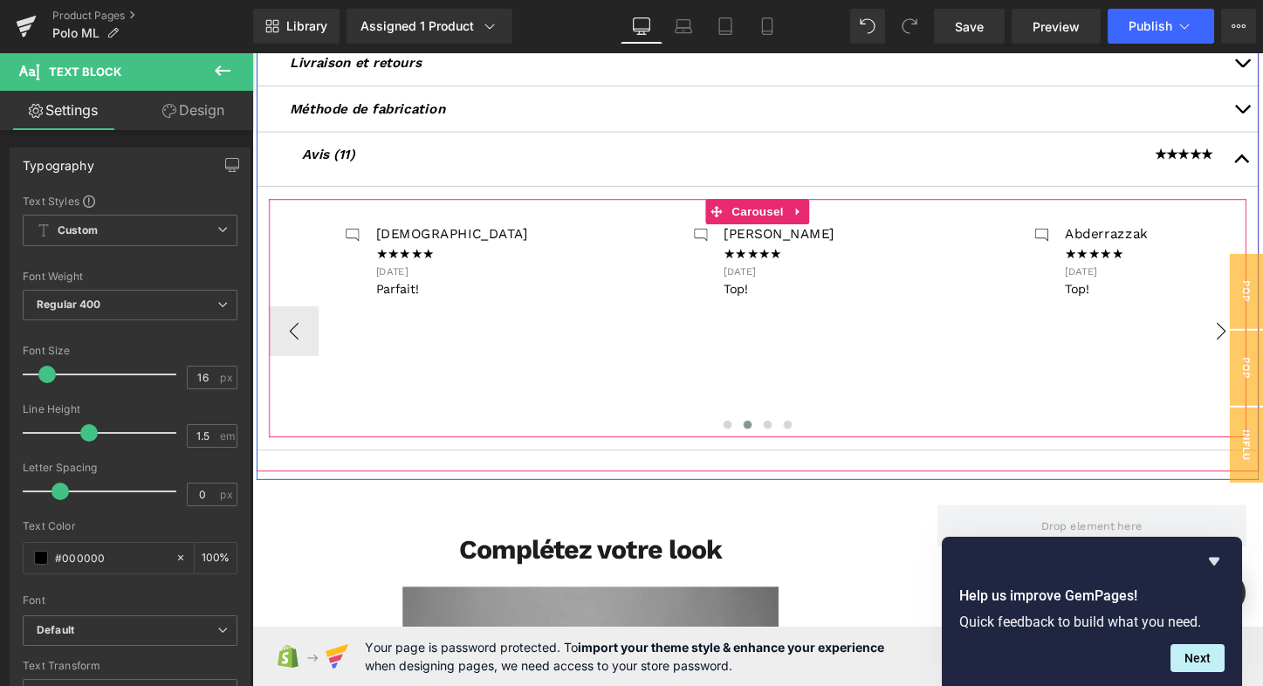
click at [1258, 334] on button "›" at bounding box center [1264, 344] width 52 height 52
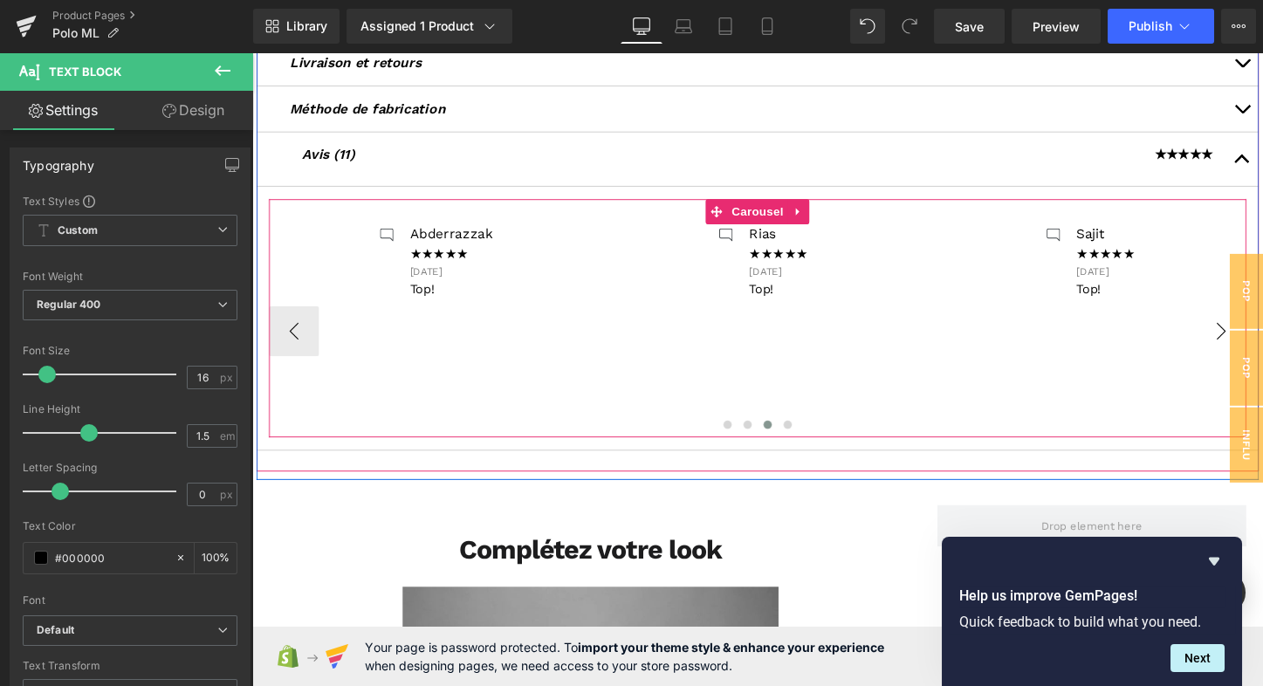
click at [1258, 334] on button "›" at bounding box center [1264, 344] width 52 height 52
click at [277, 346] on button "‹" at bounding box center [296, 344] width 52 height 52
click at [297, 339] on button "‹" at bounding box center [296, 344] width 52 height 52
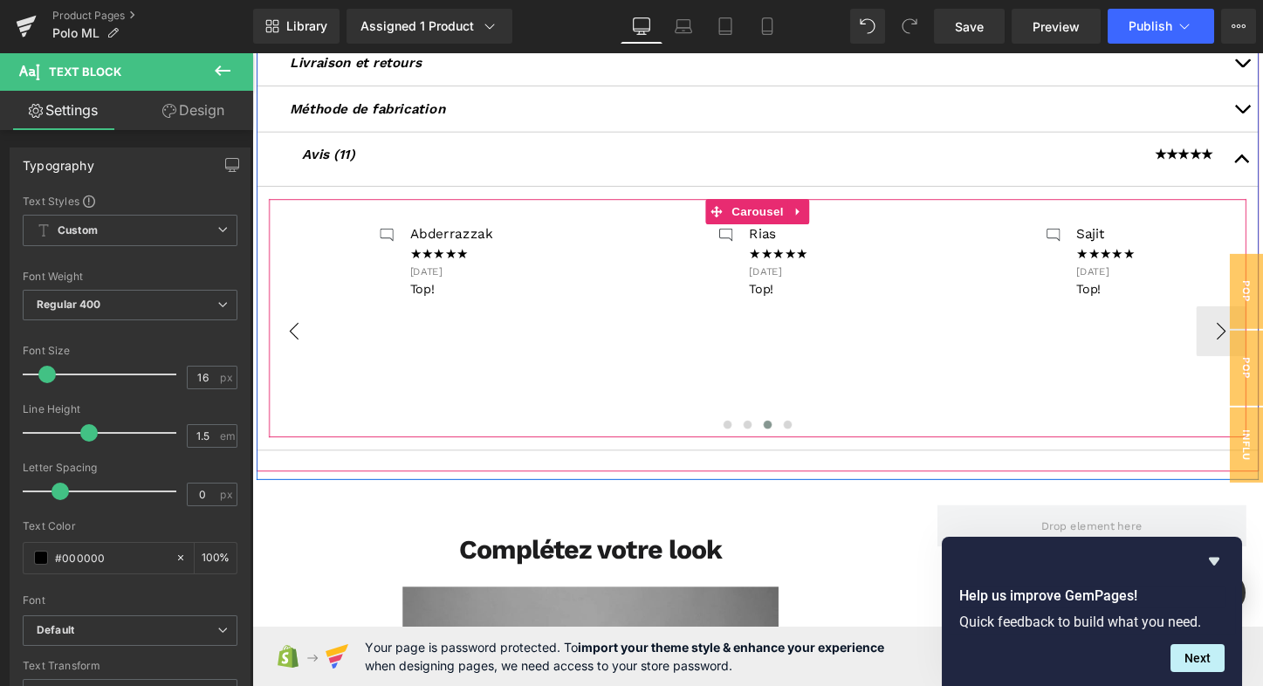
click at [297, 339] on button "‹" at bounding box center [296, 344] width 52 height 52
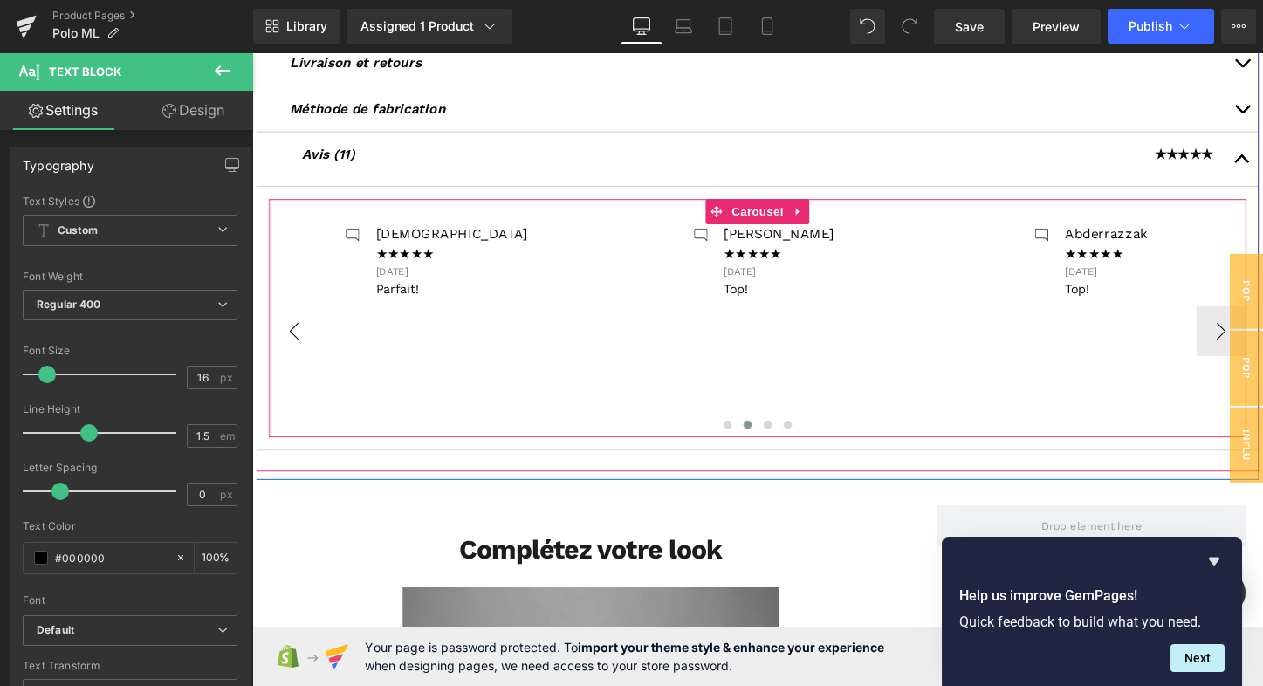
click at [297, 339] on button "‹" at bounding box center [296, 344] width 52 height 52
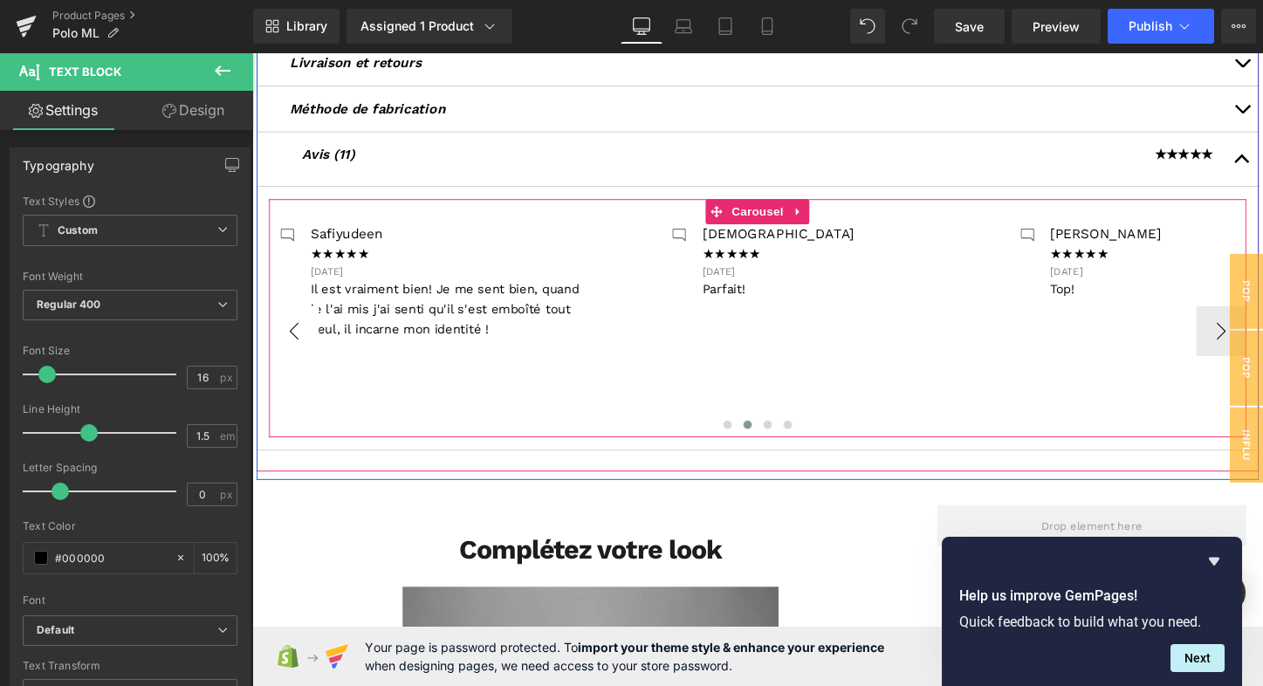
click at [297, 339] on button "‹" at bounding box center [296, 344] width 52 height 52
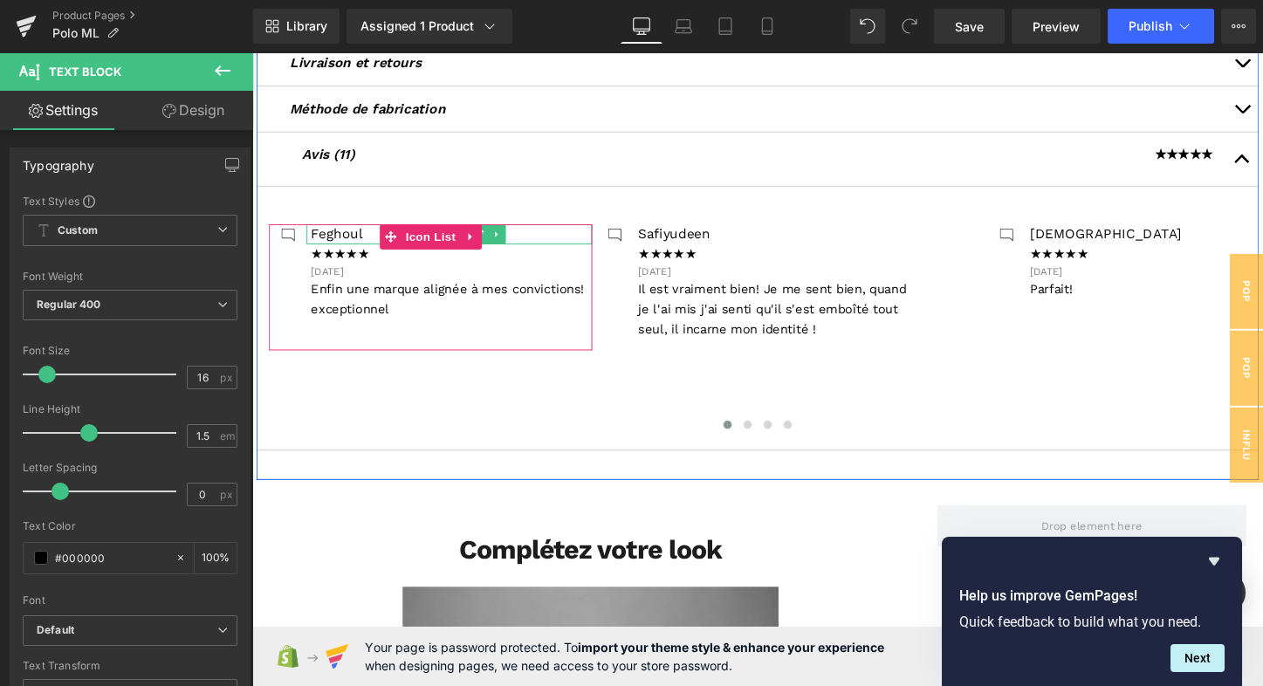
click at [345, 236] on p "Feghoul" at bounding box center [460, 242] width 294 height 21
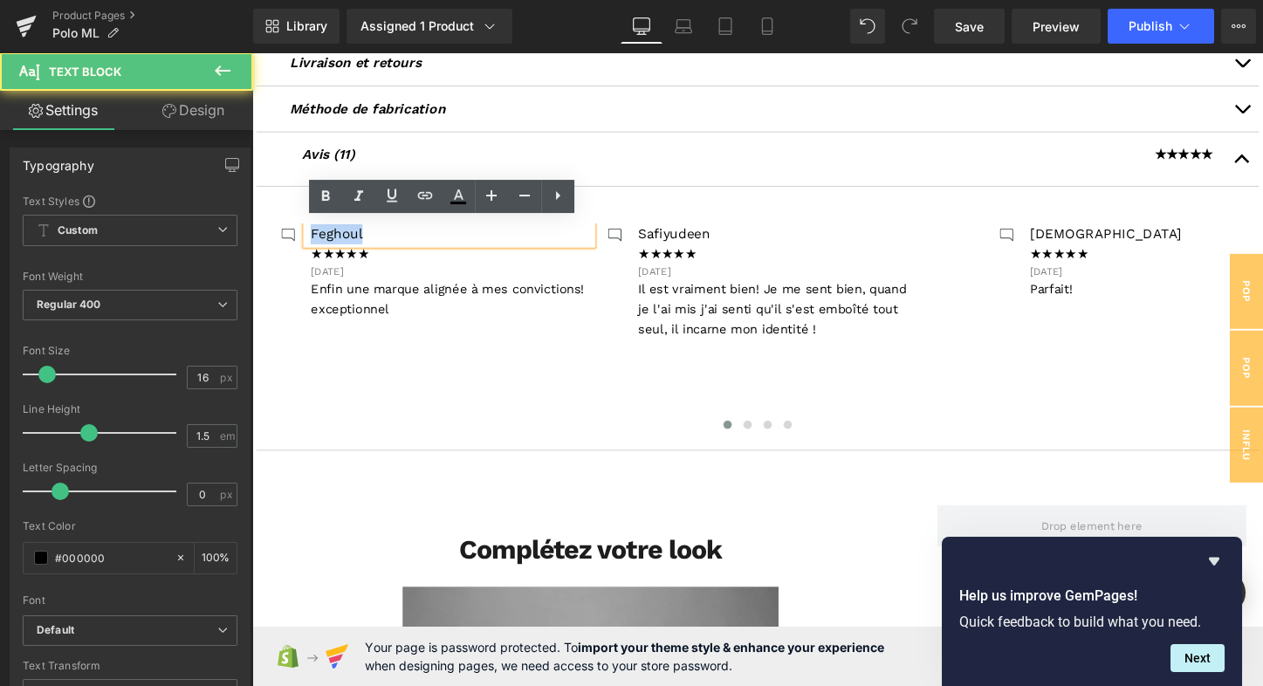
click at [345, 236] on p "Feghoul" at bounding box center [460, 242] width 294 height 21
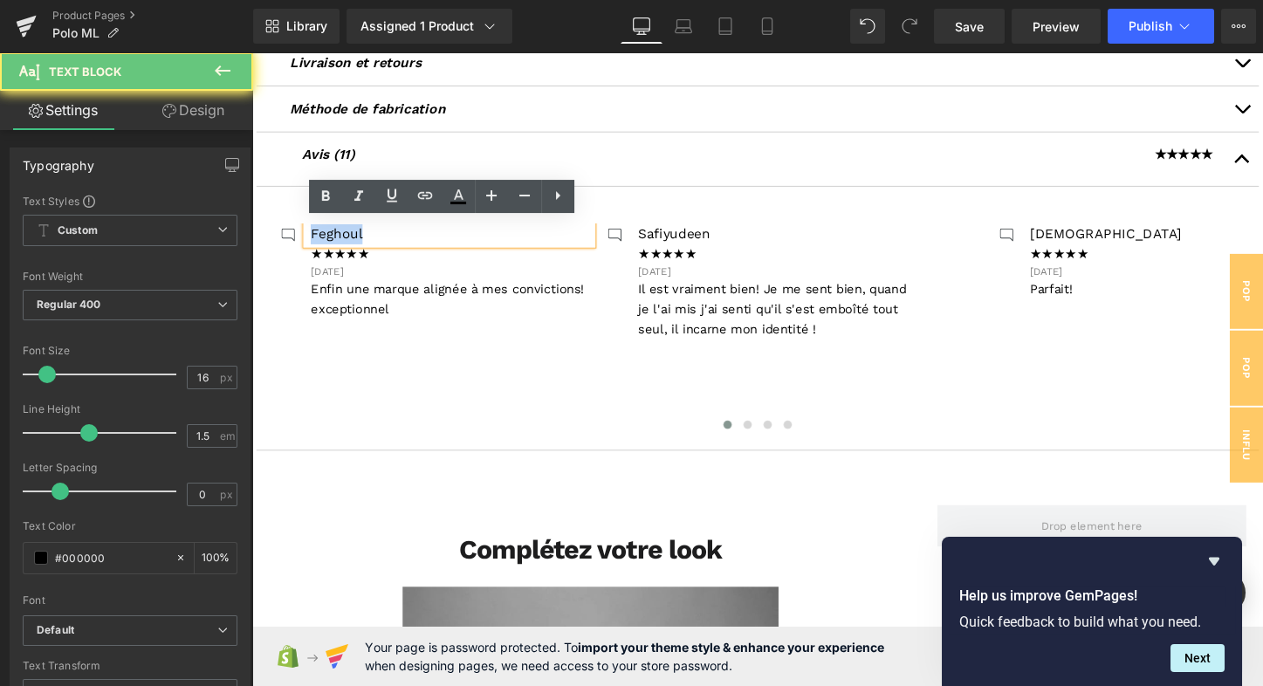
click at [270, 344] on button "‹" at bounding box center [243, 344] width 52 height 52
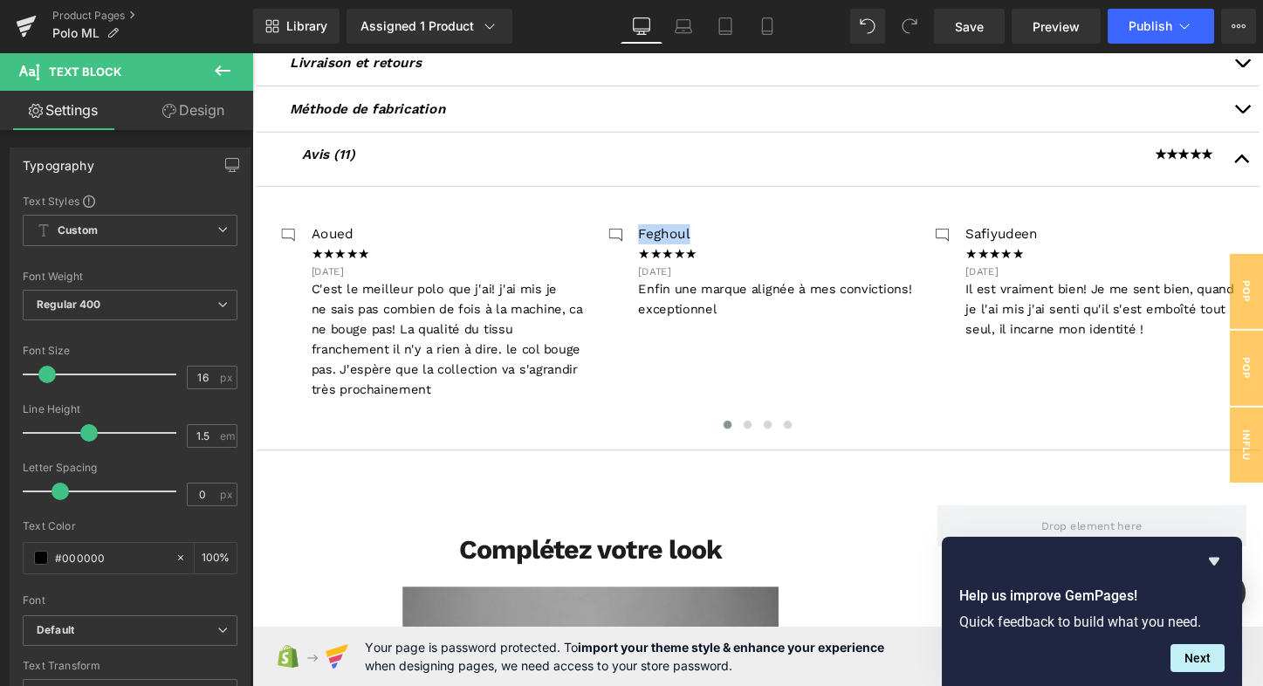
click at [270, 344] on button "‹" at bounding box center [243, 344] width 52 height 52
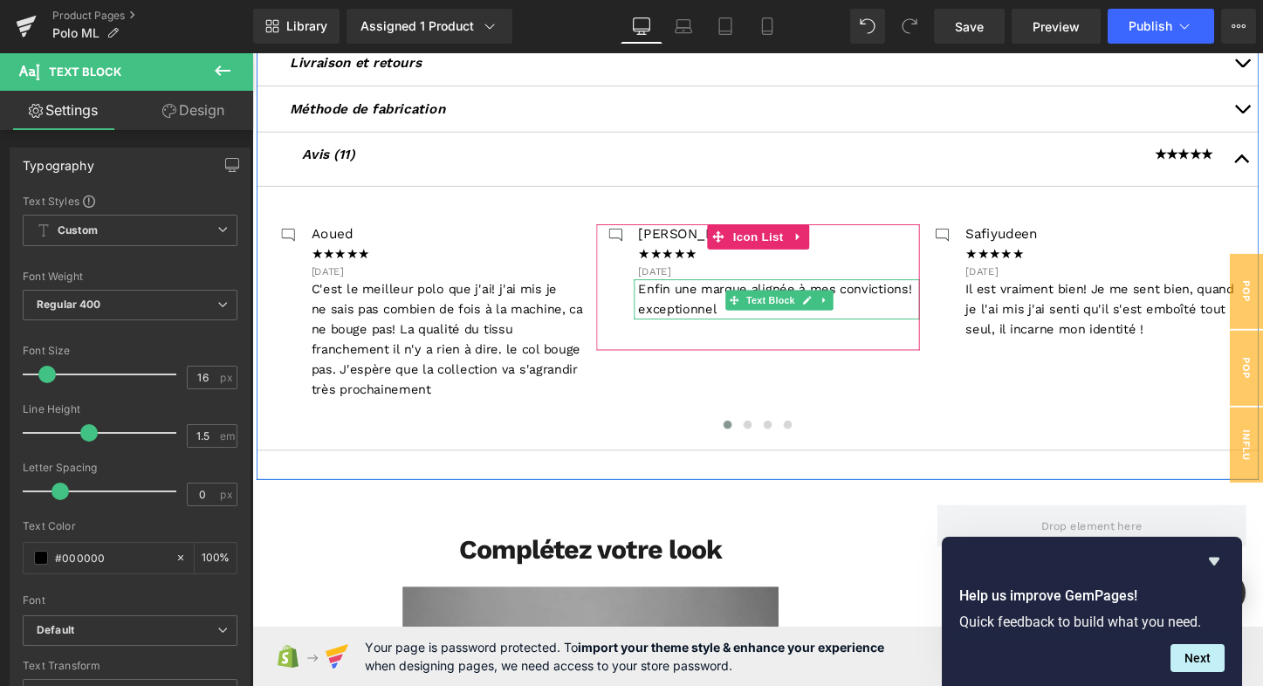
click at [678, 297] on span "Enfin une marque alignée à mes convictions! exceptionnel" at bounding box center [797, 310] width 285 height 37
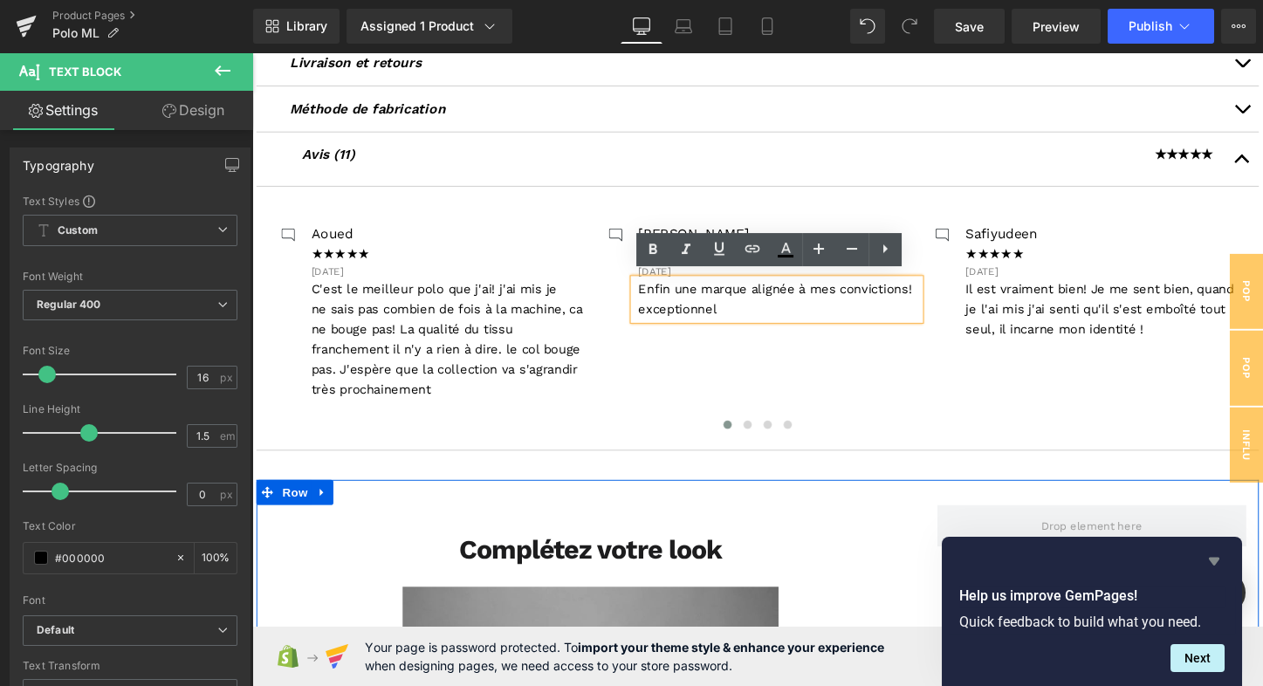
click at [1214, 560] on icon "Hide survey" at bounding box center [1214, 562] width 10 height 8
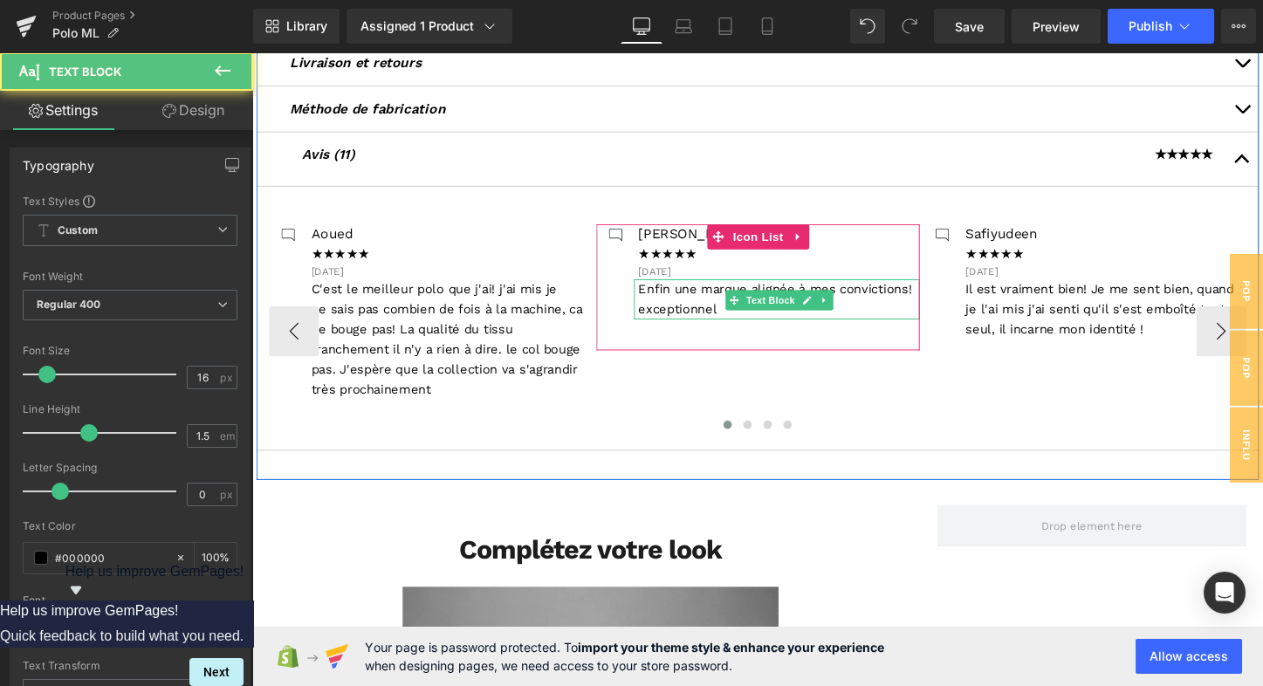
click at [682, 299] on span "Enfin une marque alignée à mes convictions! exceptionnel" at bounding box center [797, 310] width 285 height 37
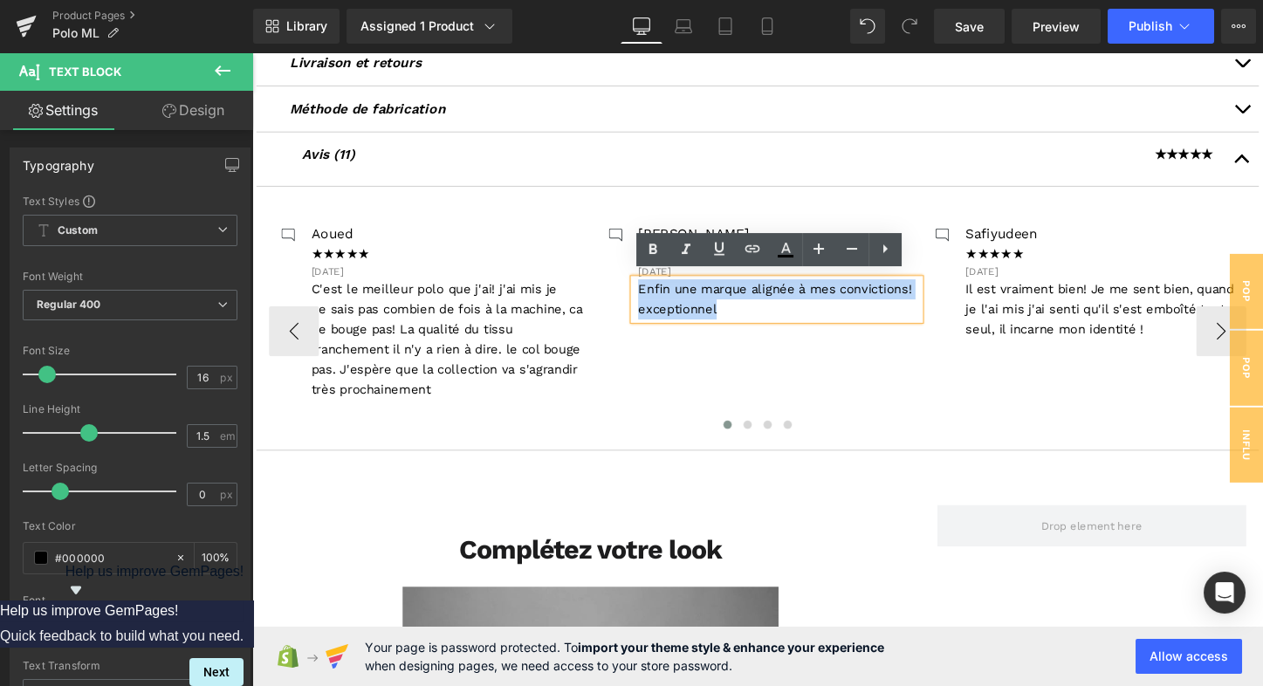
drag, startPoint x: 654, startPoint y: 295, endPoint x: 746, endPoint y: 321, distance: 96.1
click at [746, 321] on p "Enfin une marque alignée à mes convictions! exceptionnel" at bounding box center [802, 311] width 294 height 42
paste div
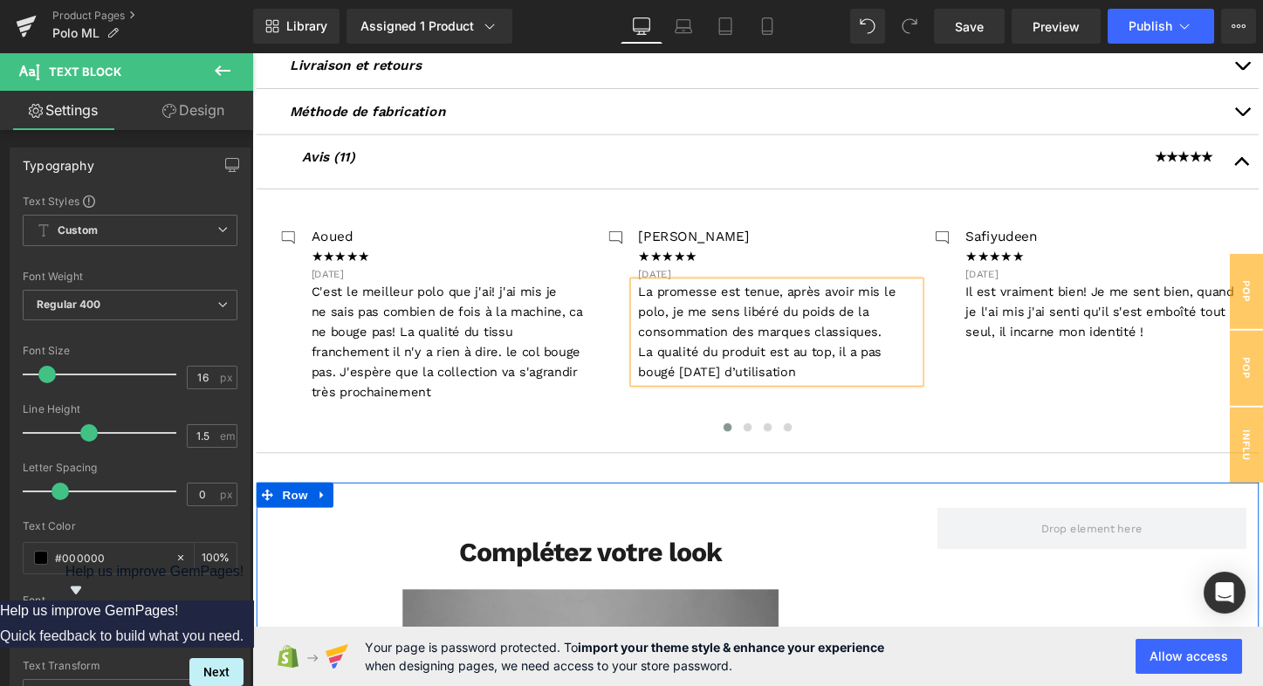
scroll to position [820, 0]
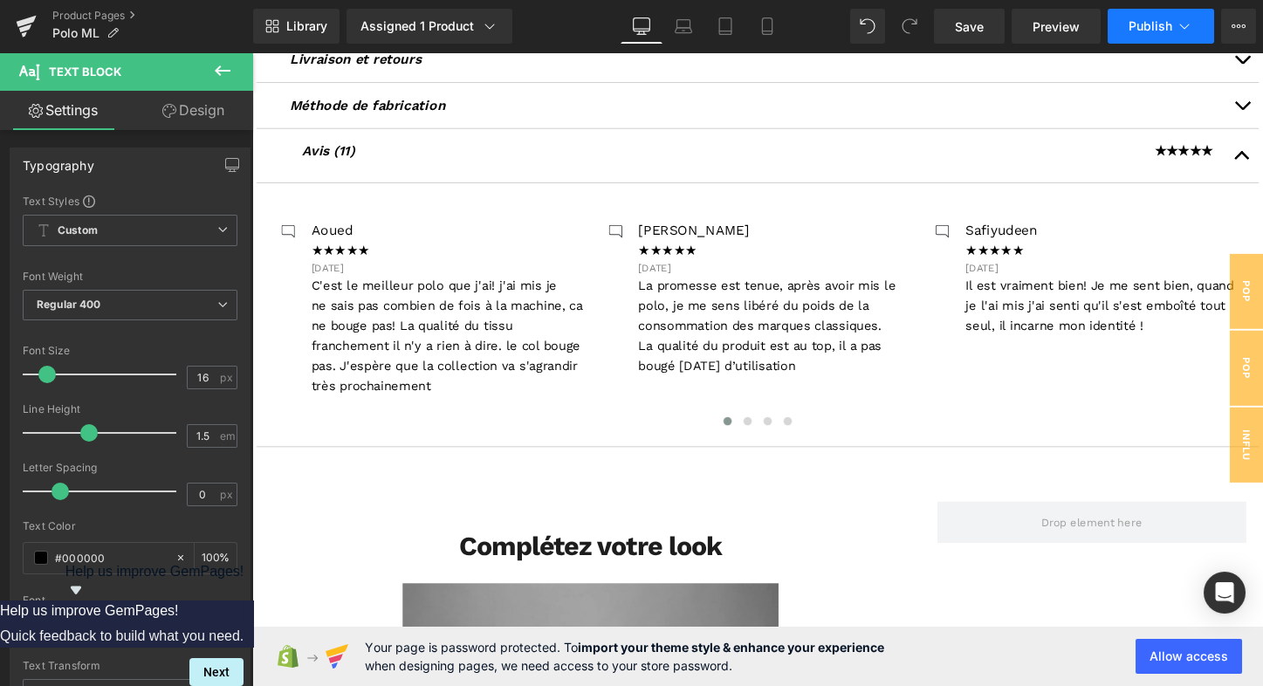
click at [1194, 35] on button "Publish" at bounding box center [1160, 26] width 106 height 35
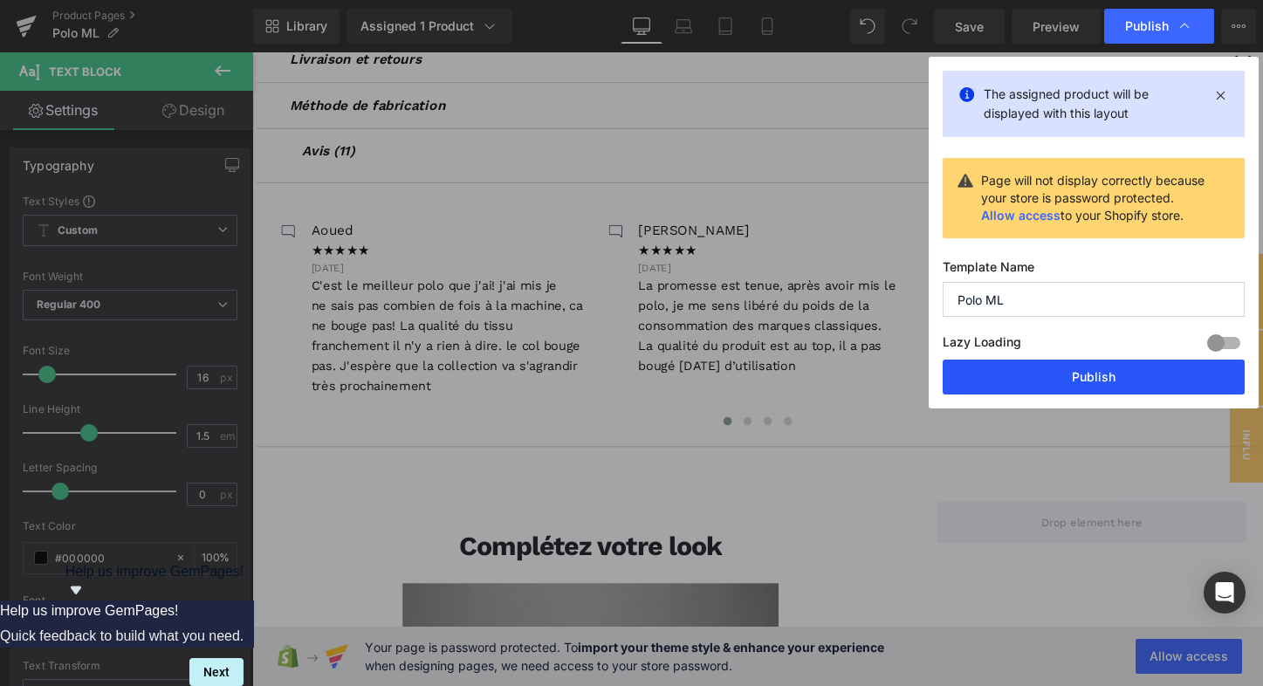
click at [1069, 368] on button "Publish" at bounding box center [1093, 377] width 302 height 35
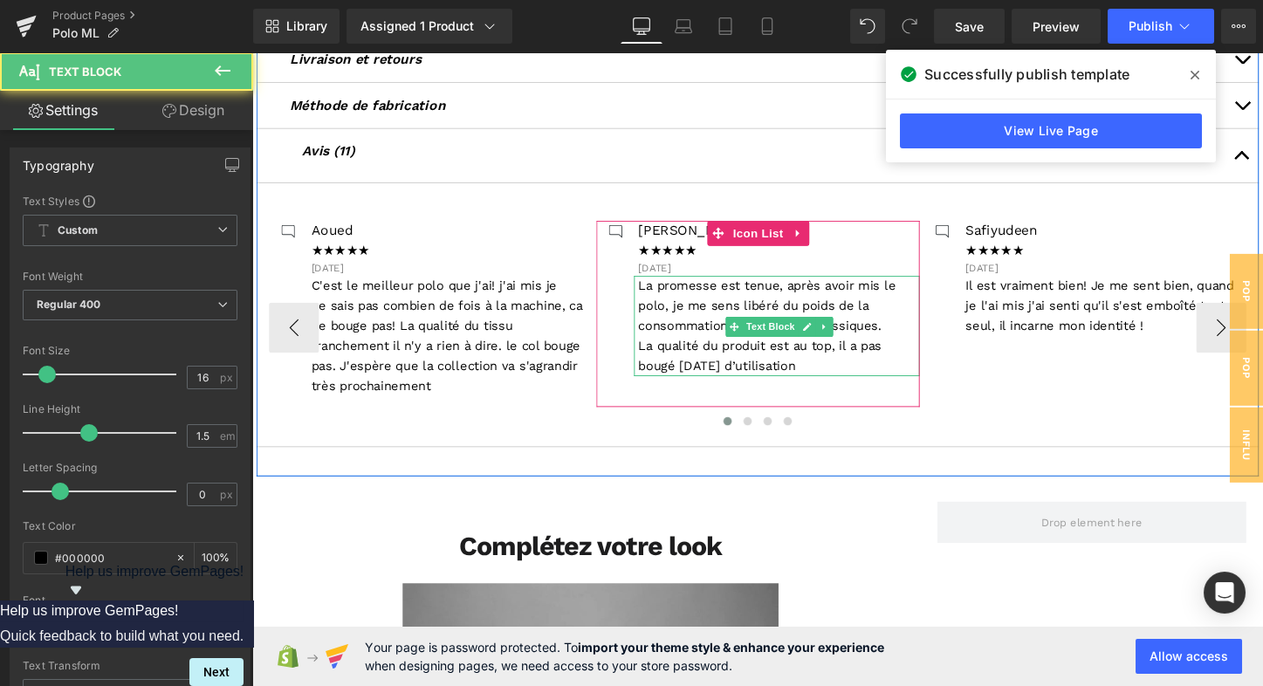
click at [734, 375] on span "La qualité du produit est au top, il a pas bougé [DATE] d’utilisation" at bounding box center [782, 370] width 254 height 37
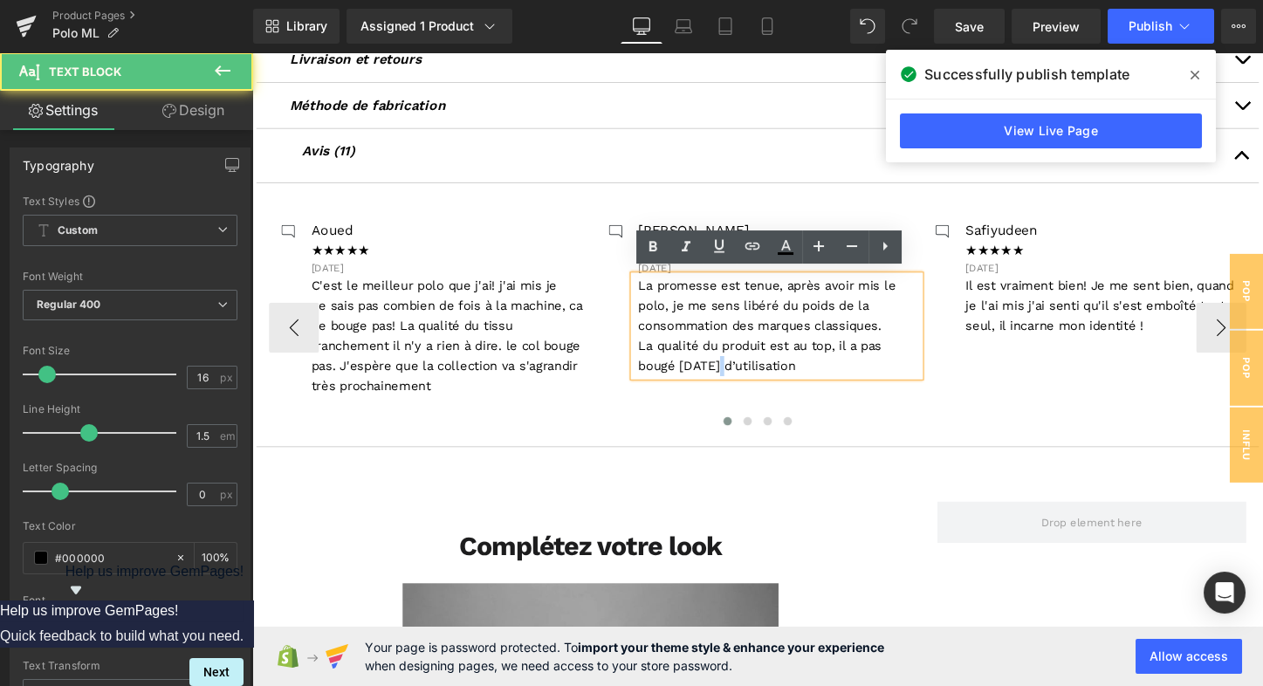
click at [740, 376] on span "La qualité du produit est au top, il a pas bougé [DATE] d’utilisation" at bounding box center [782, 370] width 254 height 37
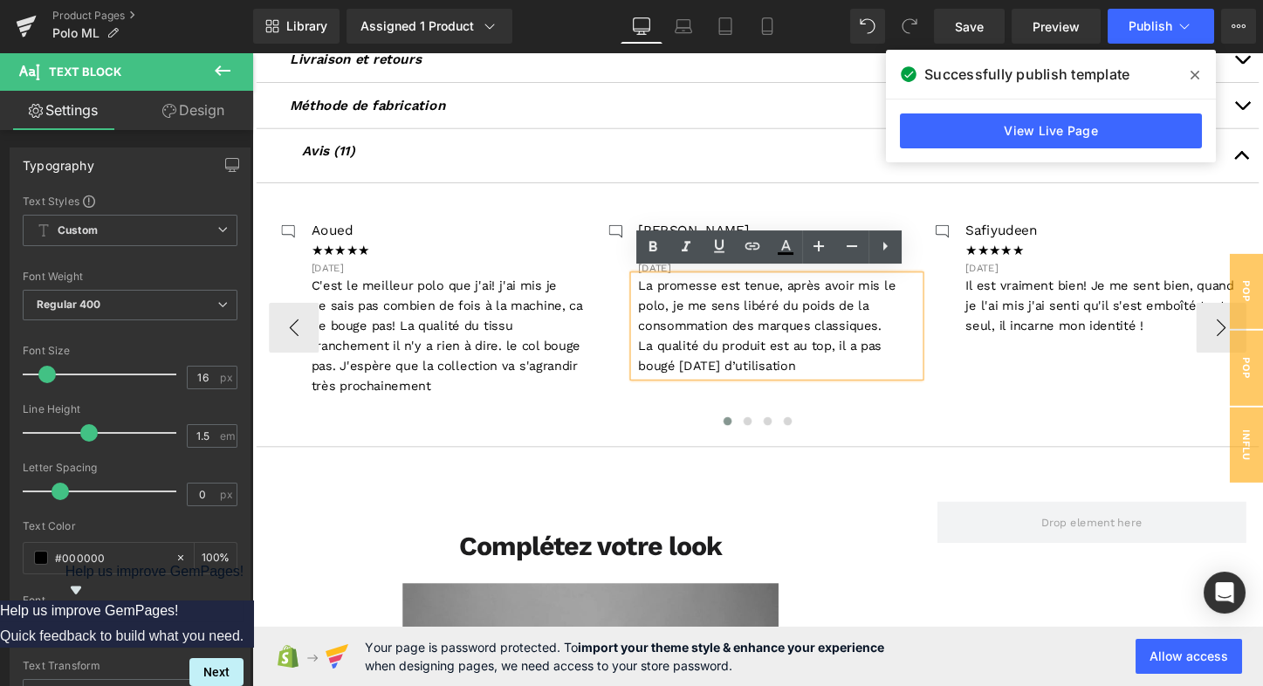
click at [915, 368] on p "La qualité du produit est au top, il a pas bougé [DATE] d’utilisation" at bounding box center [802, 370] width 294 height 42
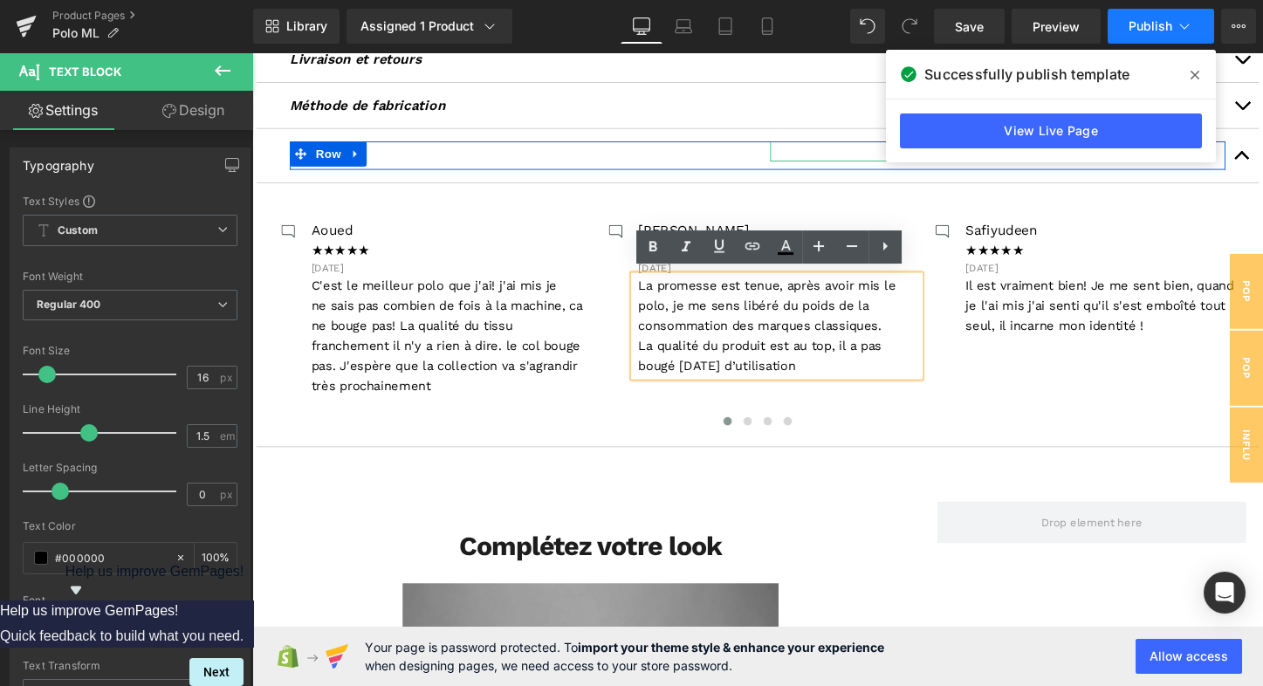
click at [1181, 34] on icon at bounding box center [1183, 25] width 17 height 17
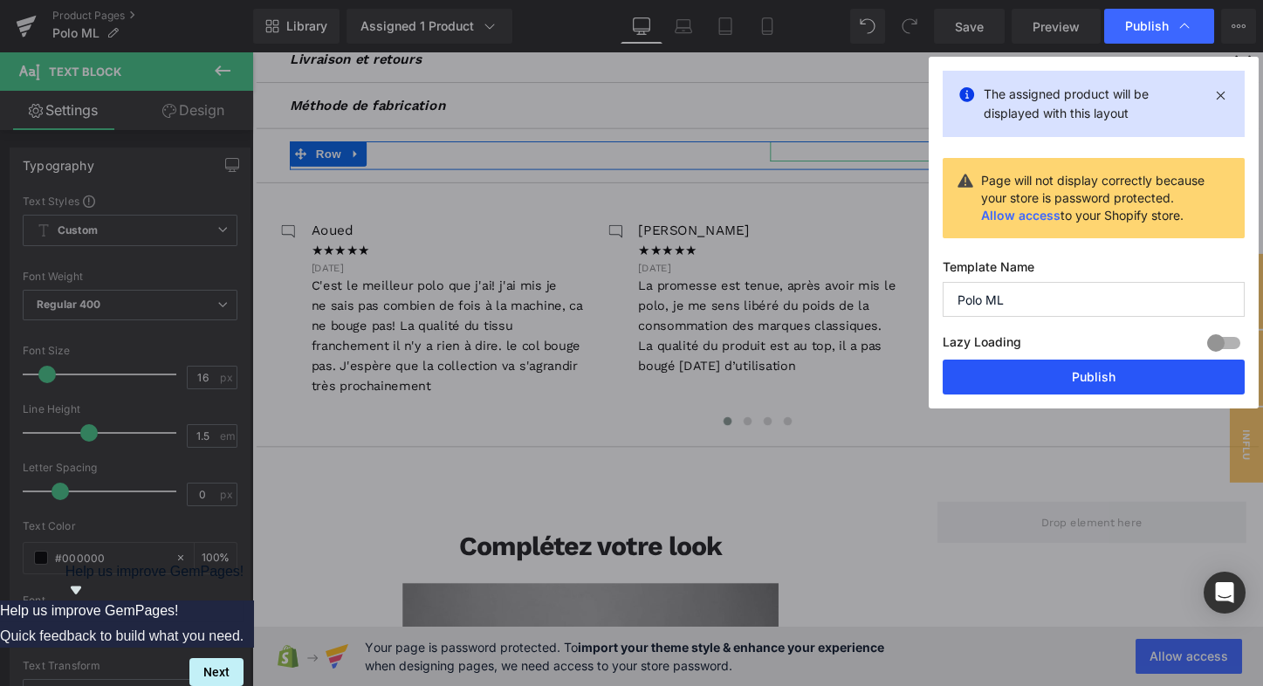
drag, startPoint x: 1067, startPoint y: 382, endPoint x: 852, endPoint y: 345, distance: 218.8
click at [1067, 382] on button "Publish" at bounding box center [1093, 377] width 302 height 35
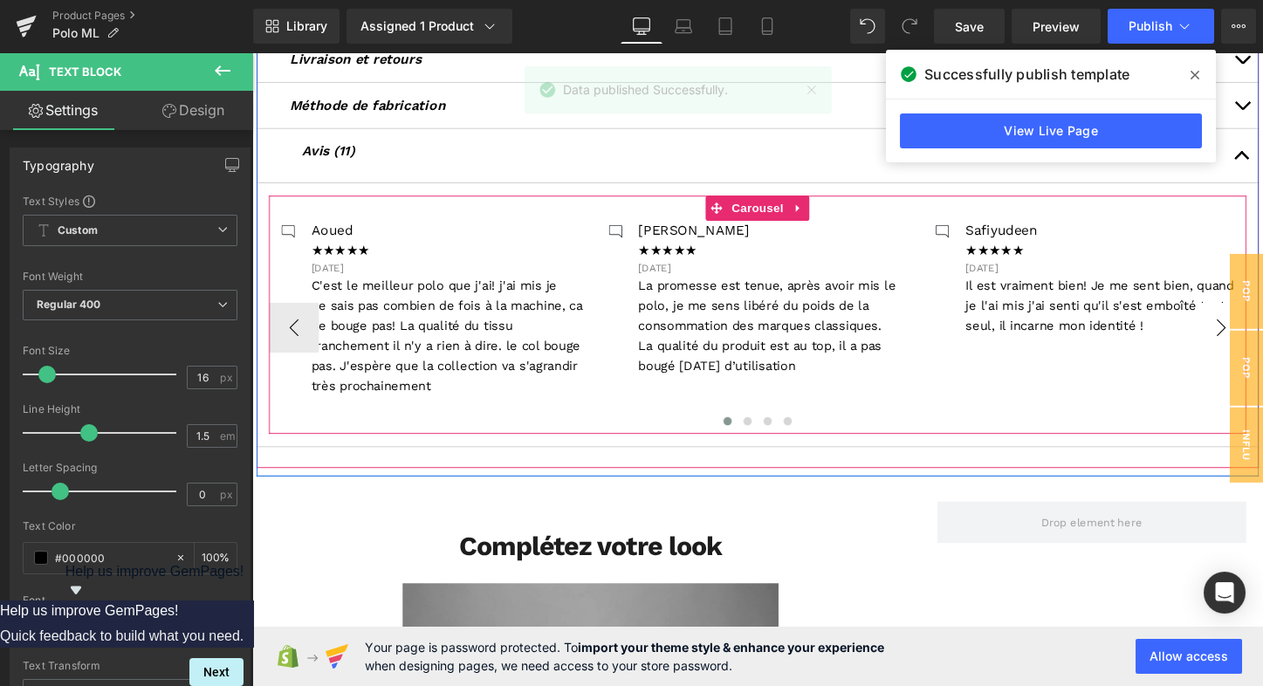
click at [1258, 341] on button "›" at bounding box center [1264, 340] width 52 height 52
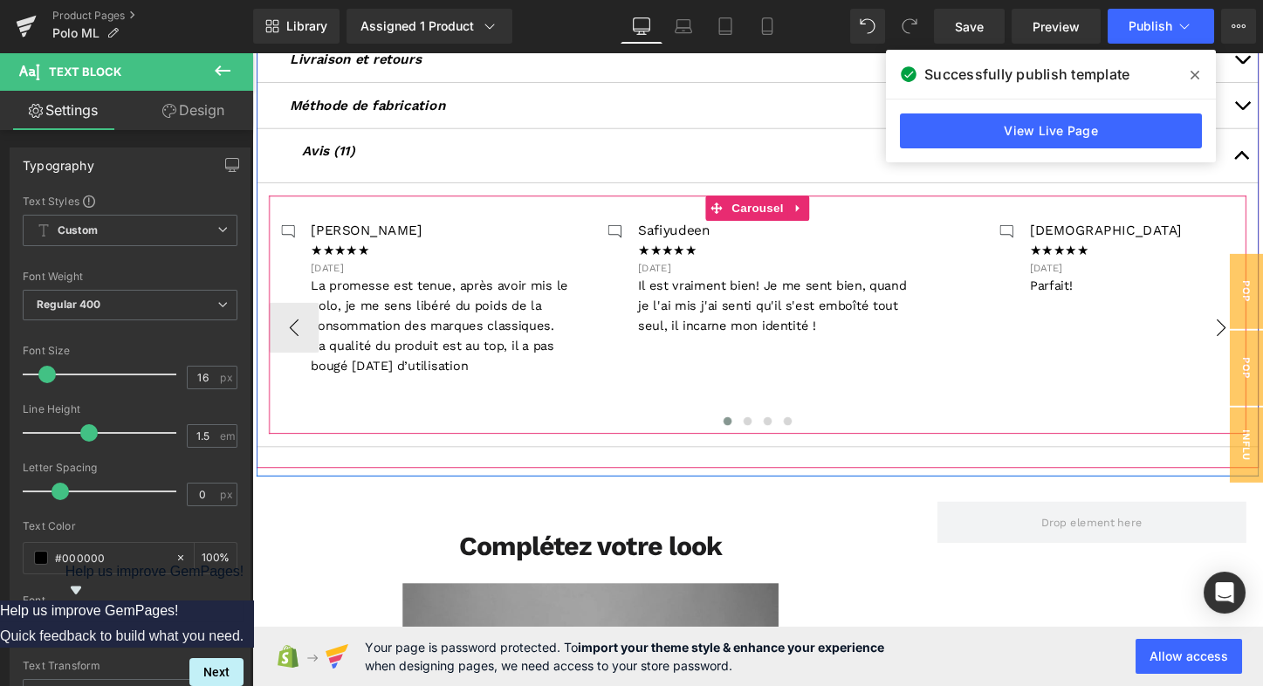
click at [1259, 333] on button "›" at bounding box center [1264, 340] width 52 height 52
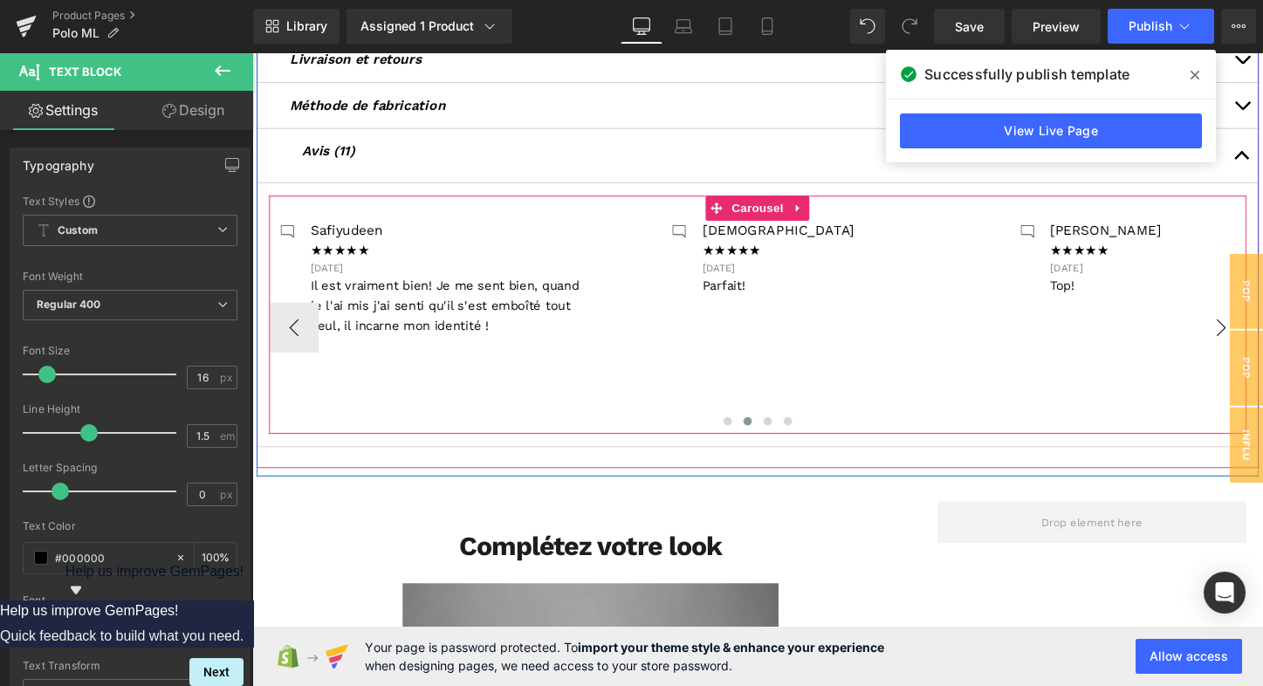
click at [1259, 333] on button "›" at bounding box center [1264, 340] width 52 height 52
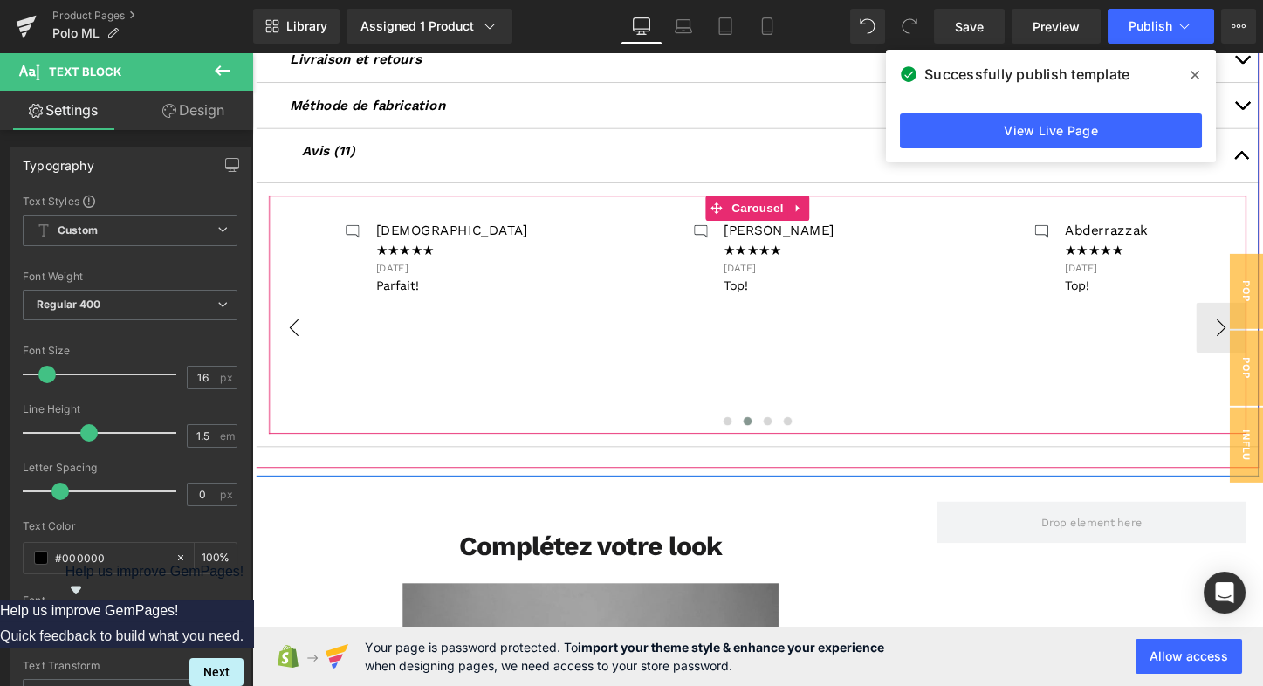
click at [296, 338] on button "‹" at bounding box center [296, 340] width 52 height 52
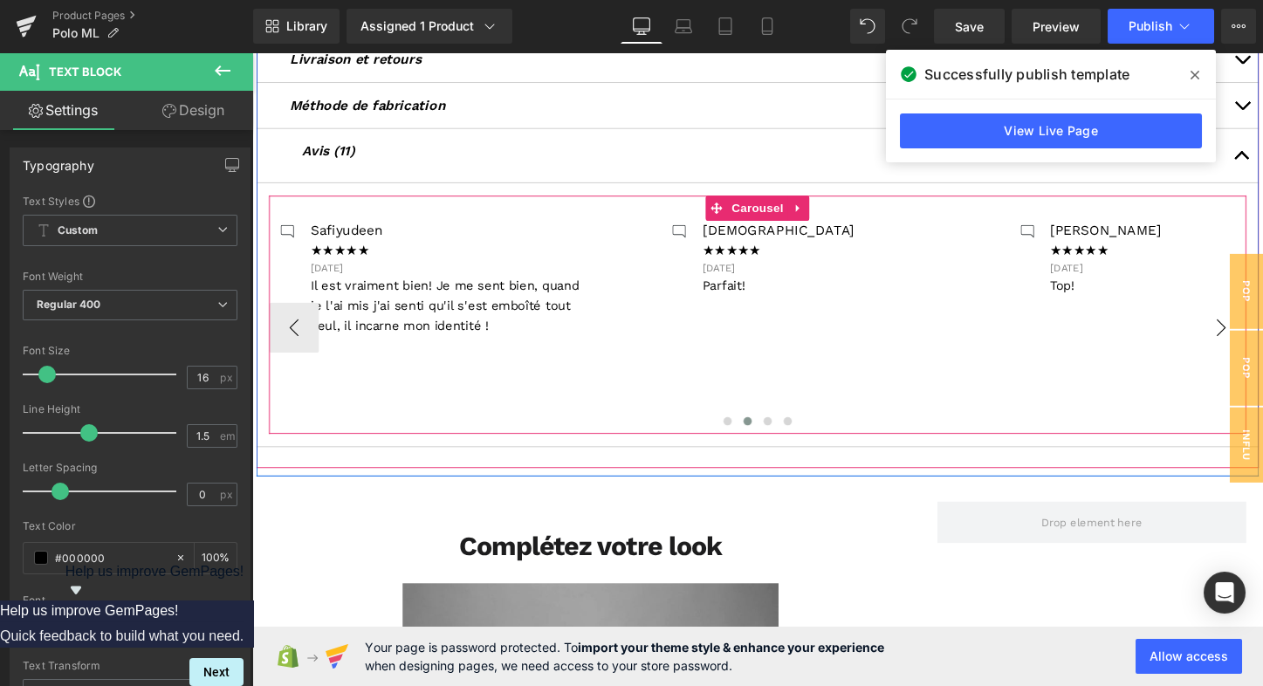
click at [1251, 334] on button "›" at bounding box center [1264, 340] width 52 height 52
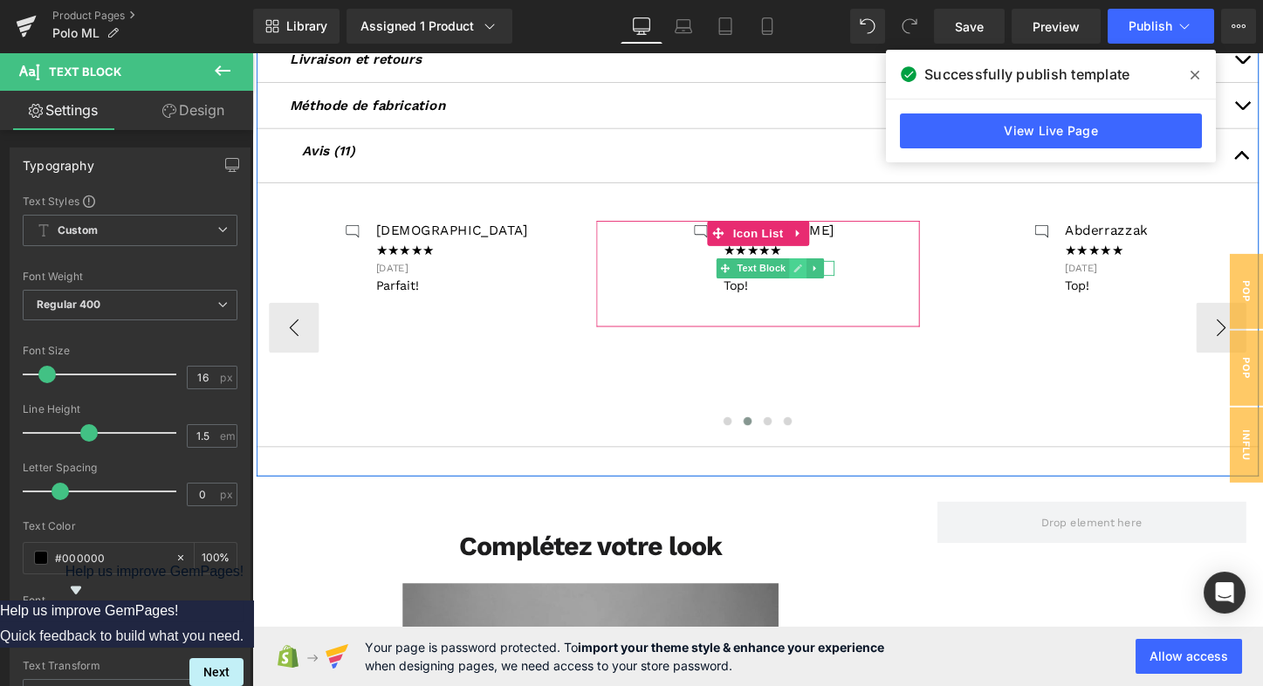
click at [826, 275] on icon at bounding box center [823, 278] width 10 height 10
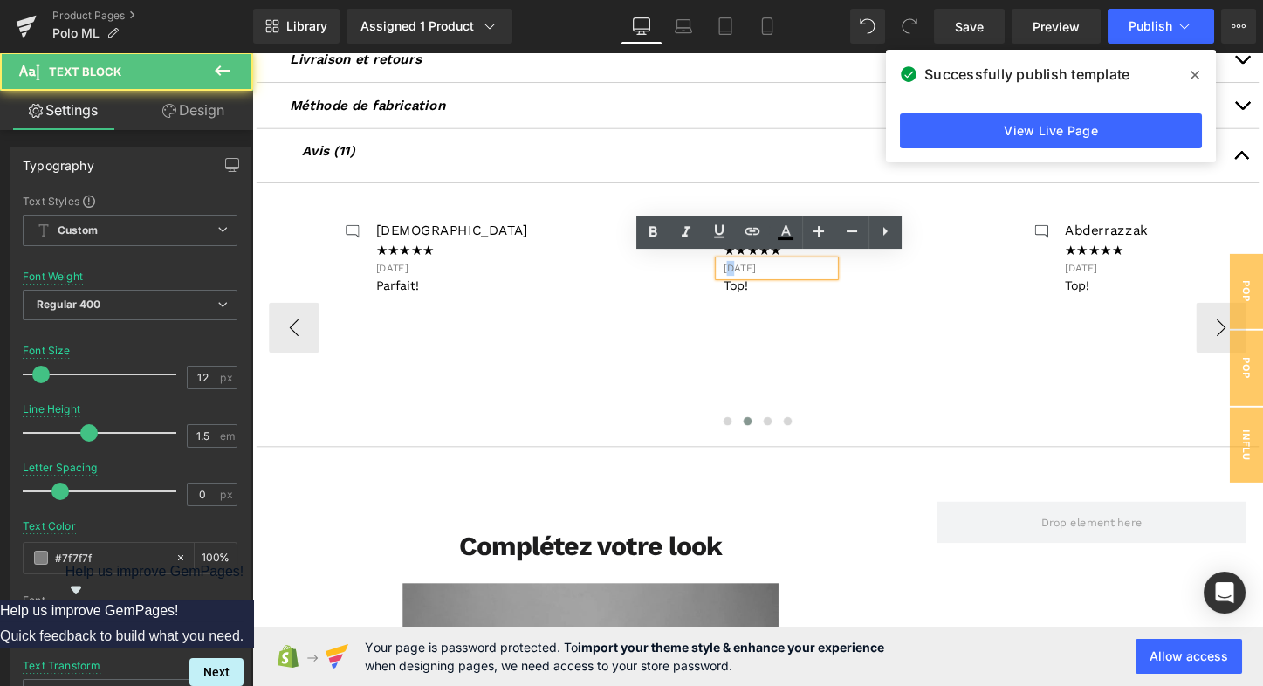
click at [754, 271] on p "[DATE]" at bounding box center [802, 279] width 116 height 16
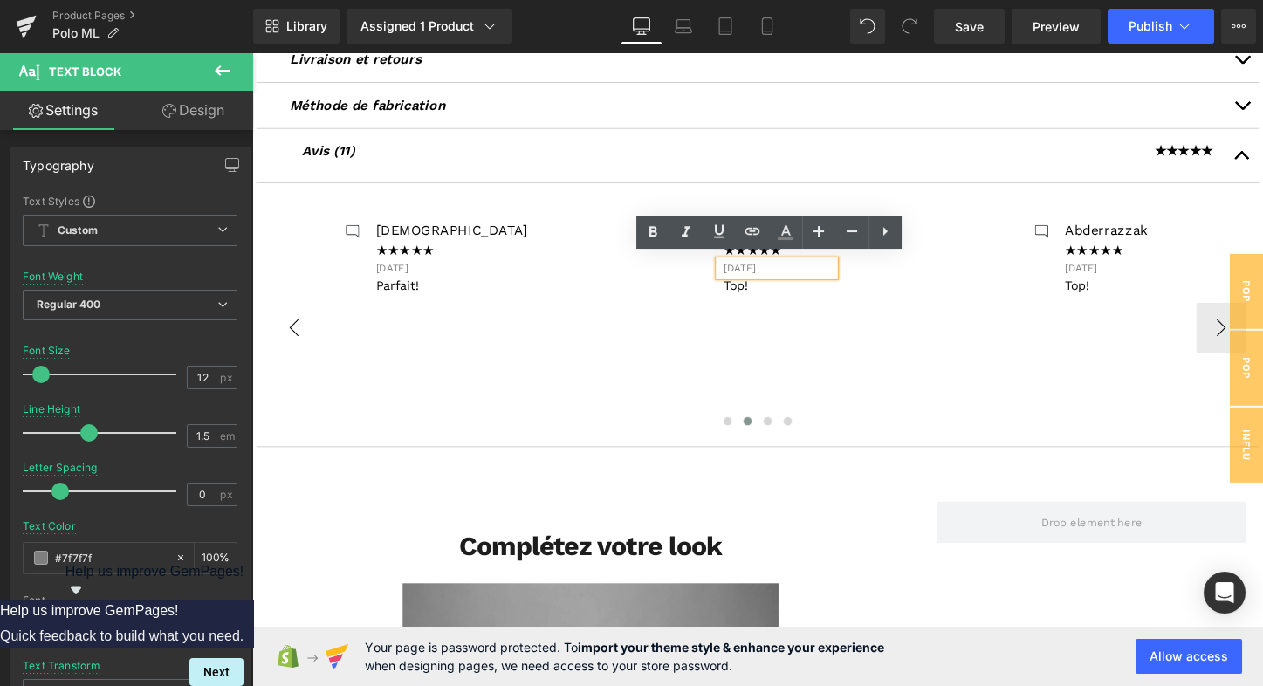
click at [305, 331] on button "‹" at bounding box center [296, 340] width 52 height 52
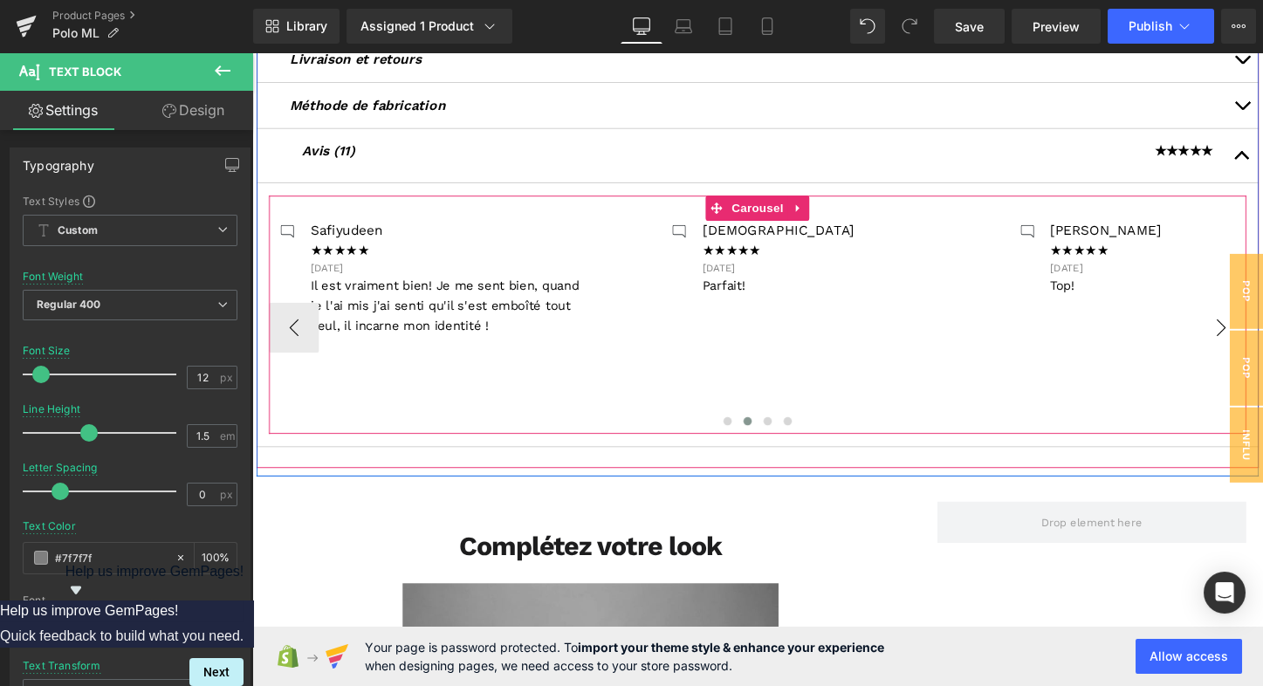
click at [1249, 337] on button "›" at bounding box center [1264, 340] width 52 height 52
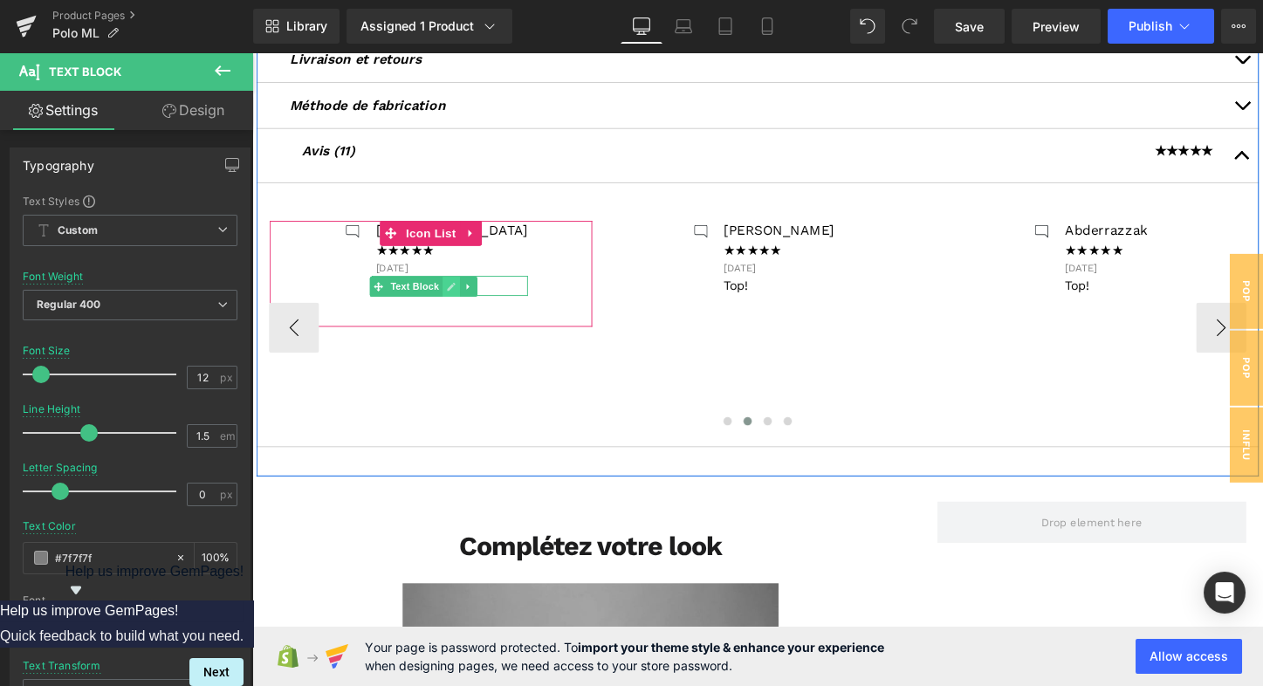
click at [464, 292] on icon at bounding box center [460, 297] width 10 height 10
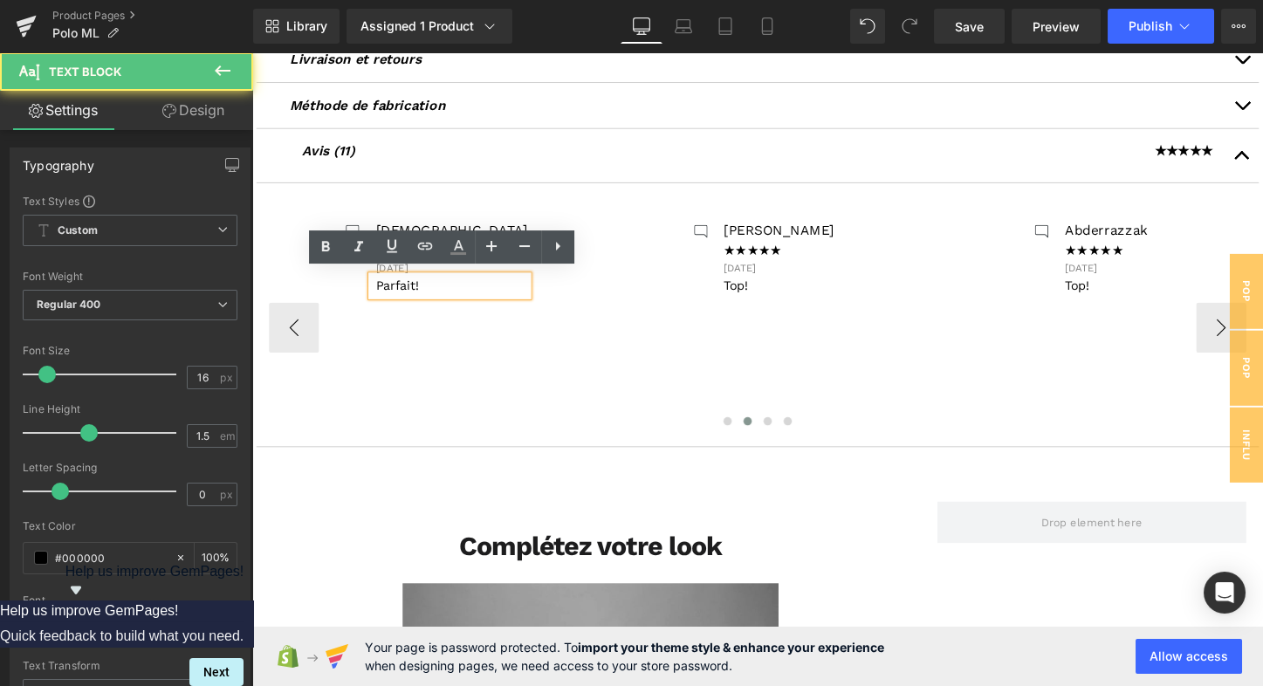
click at [463, 295] on p "Parfait!" at bounding box center [460, 296] width 159 height 21
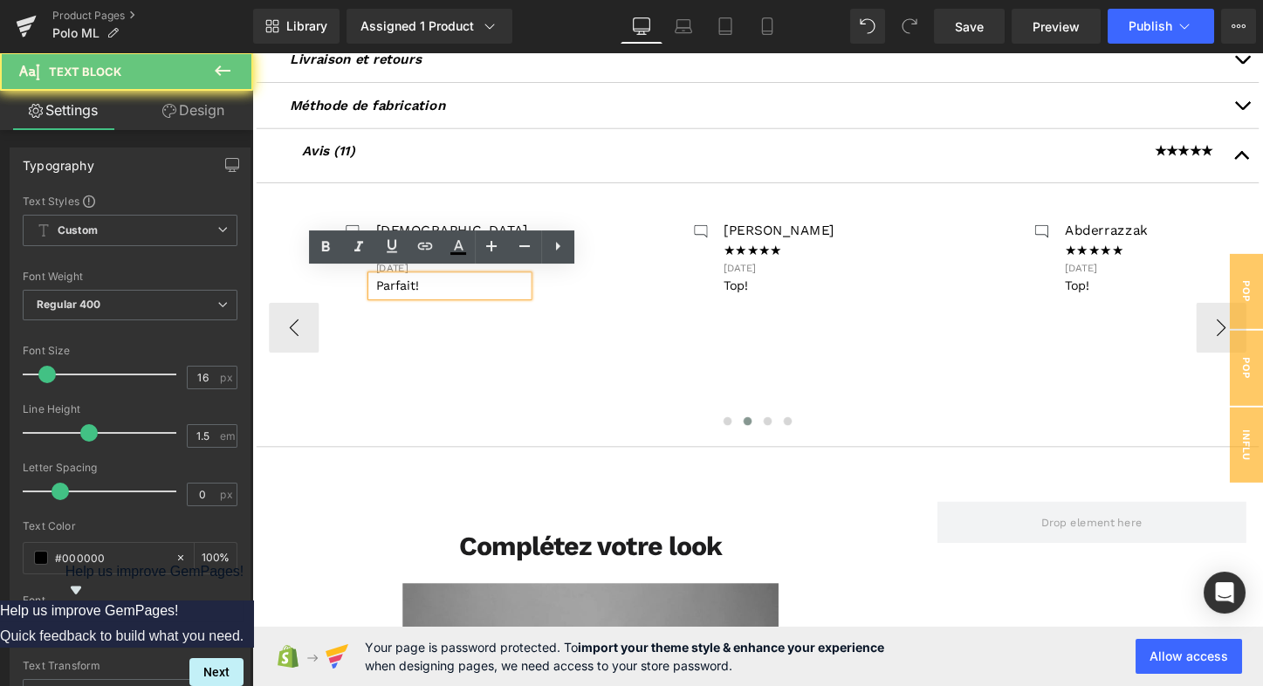
click at [463, 295] on p "Parfait!" at bounding box center [460, 296] width 159 height 21
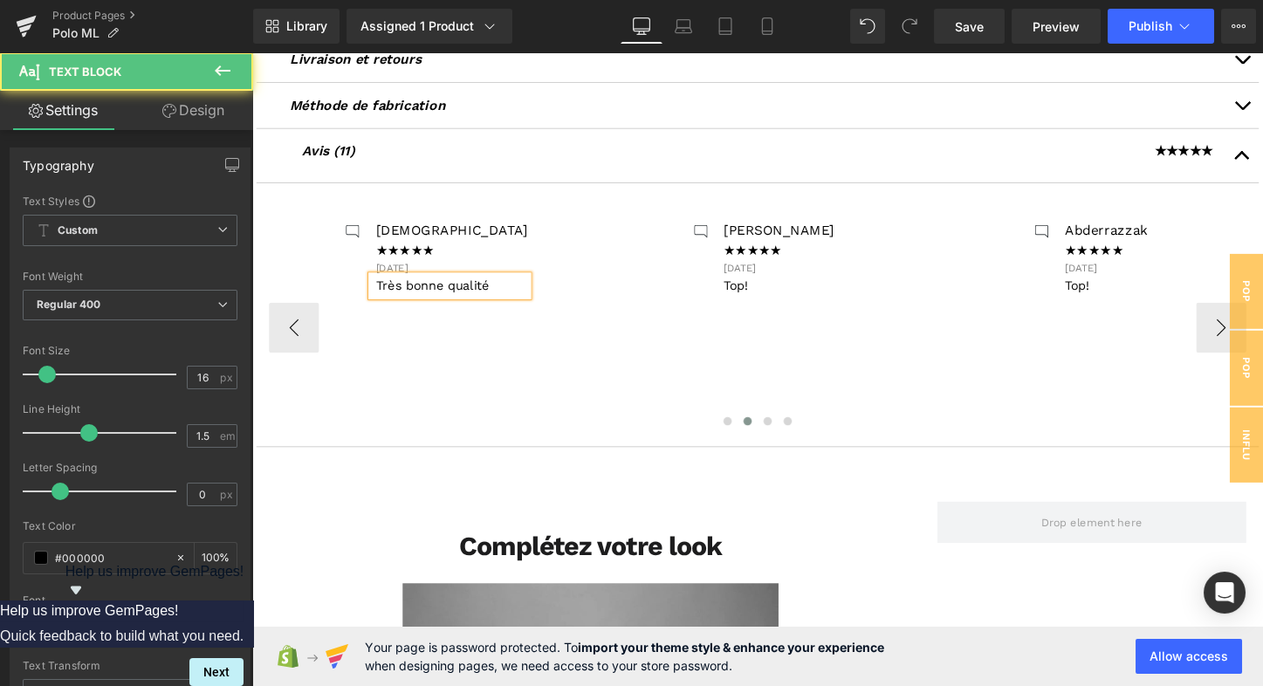
click at [400, 293] on span "Très bonne qualité" at bounding box center [440, 297] width 119 height 16
